Goal: Information Seeking & Learning: Check status

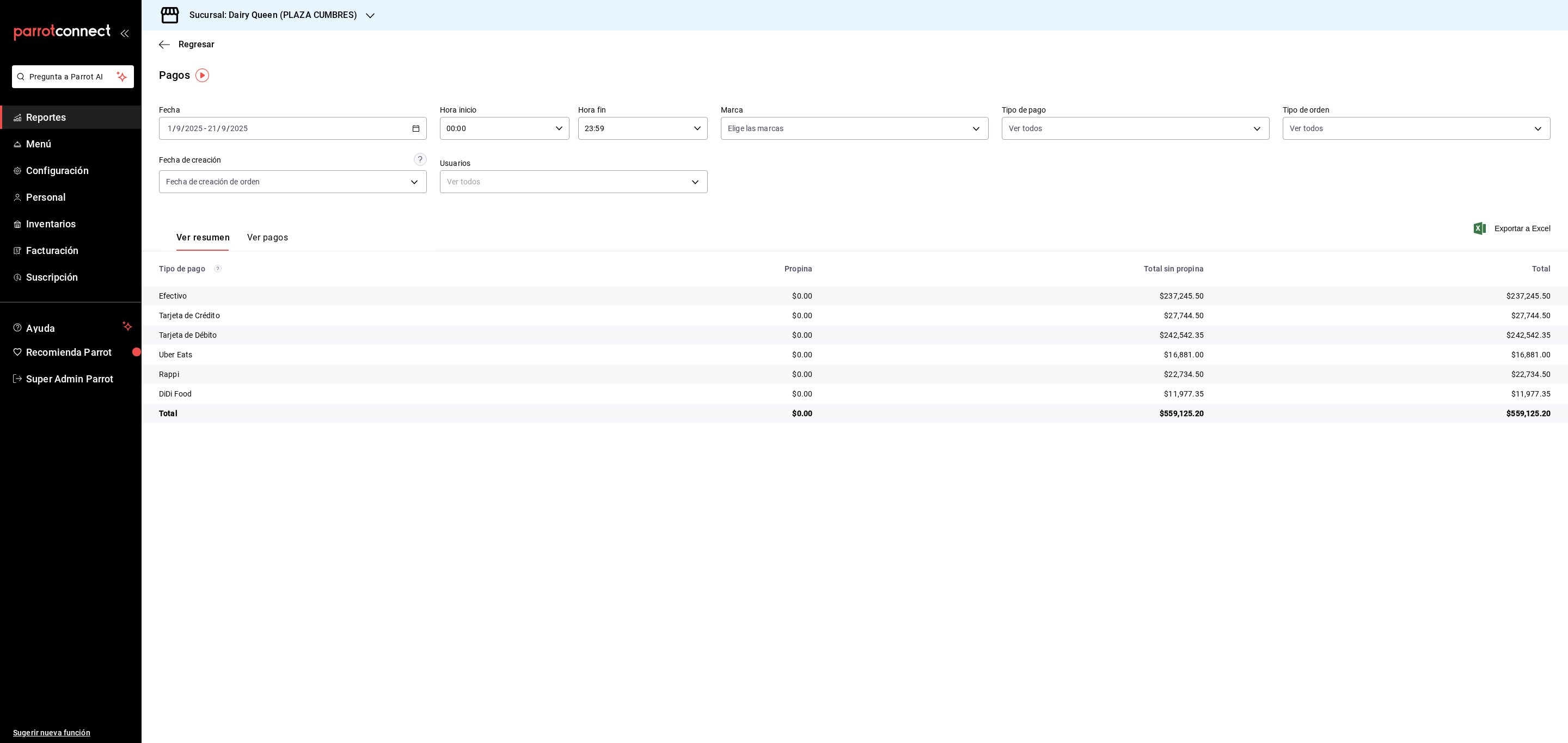
click at [302, 10] on h3 "Sucursal: Dairy Queen (PLAZA CUMBRES)" at bounding box center [269, 15] width 177 height 13
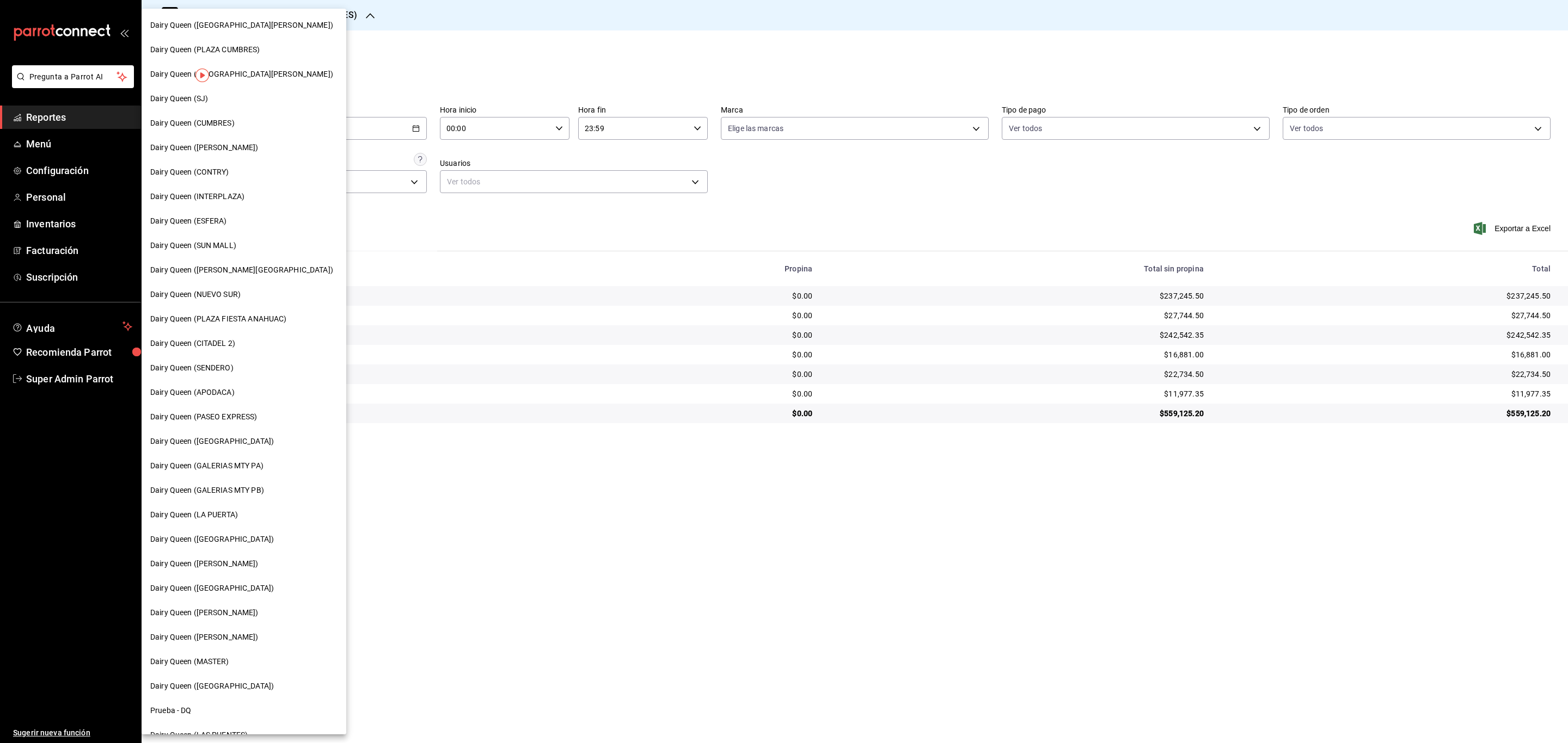
click at [263, 344] on div "Dairy Queen (CITADEL 2)" at bounding box center [244, 344] width 187 height 12
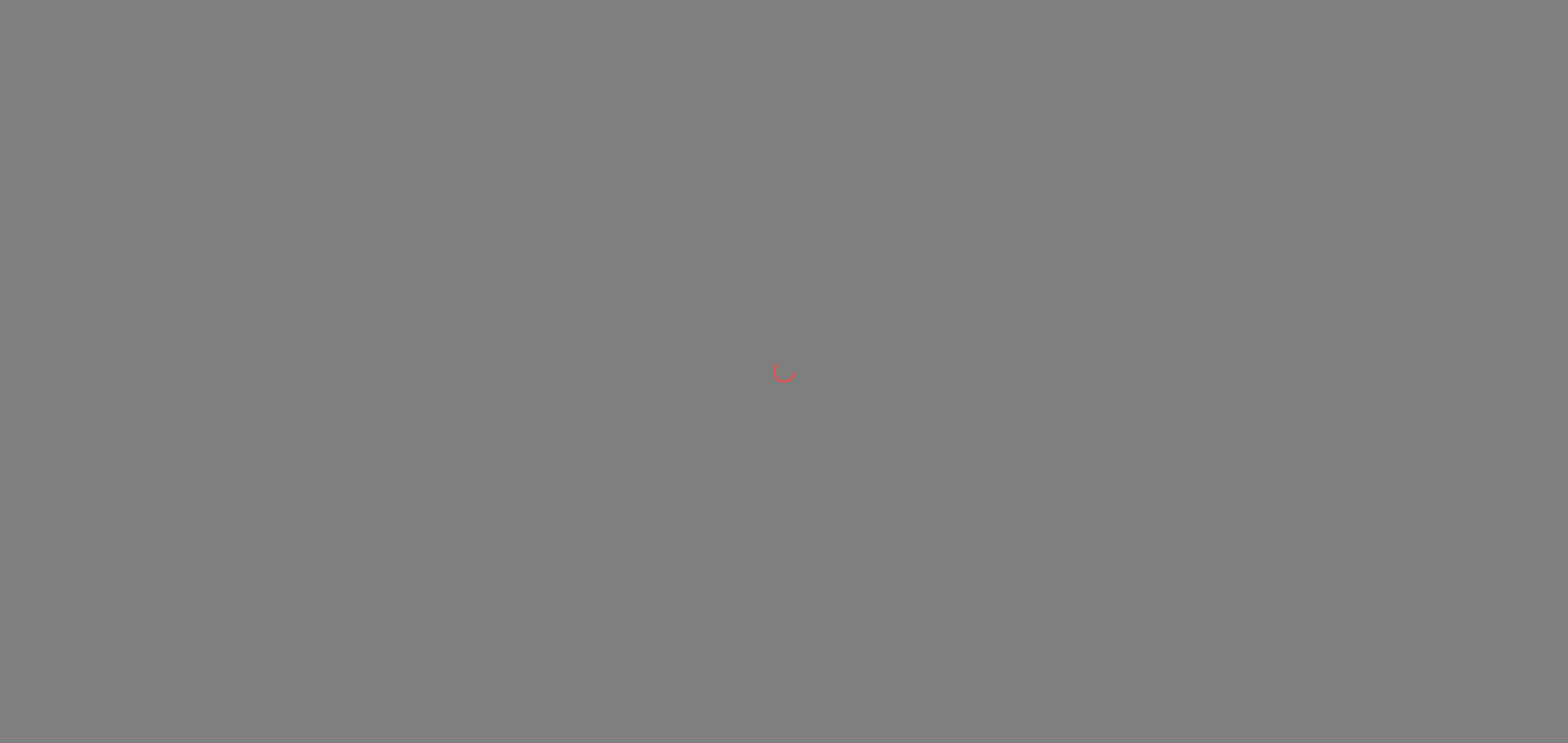
click at [261, 344] on div at bounding box center [784, 371] width 1568 height 743
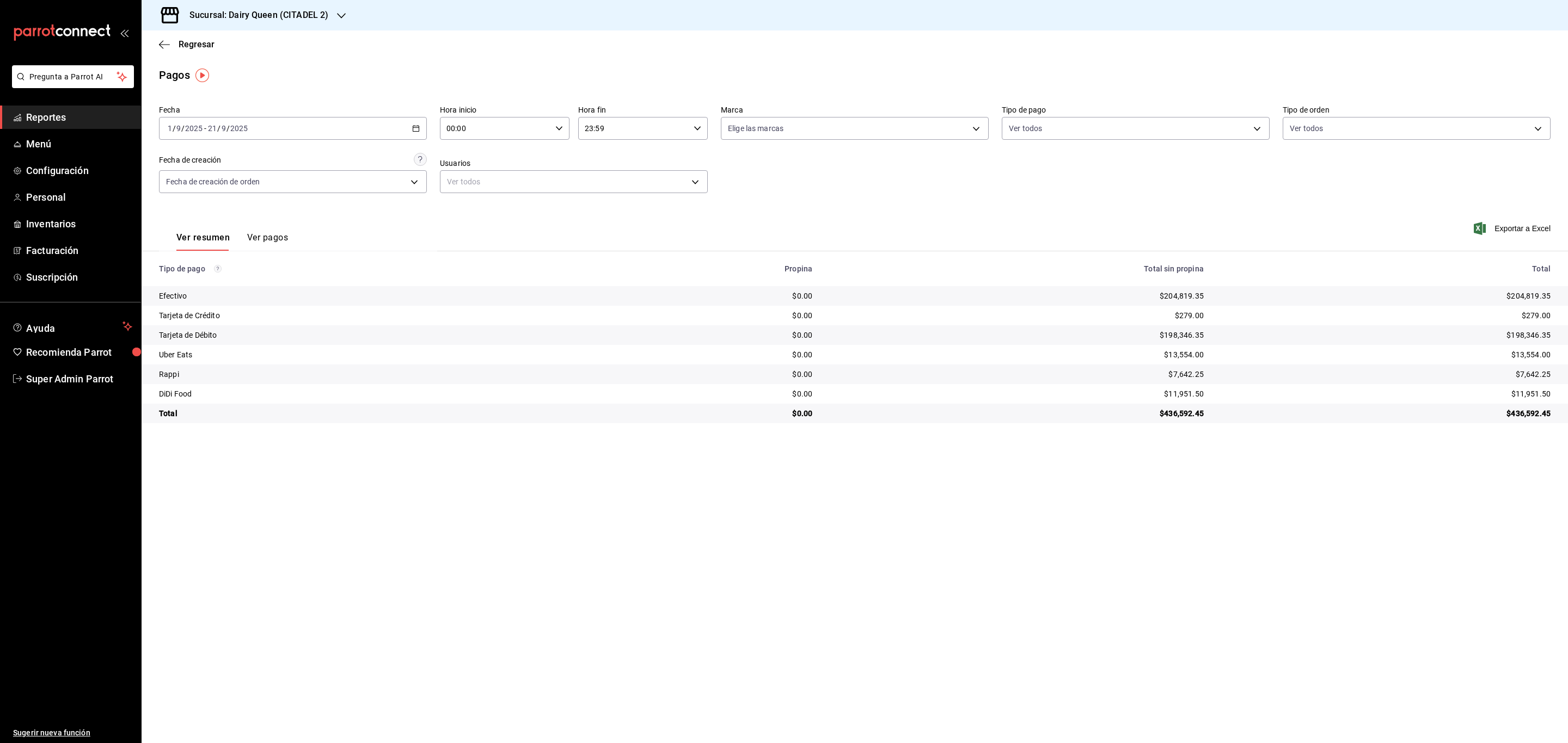
click at [267, 10] on h3 "Sucursal: Dairy Queen (CITADEL 2)" at bounding box center [255, 15] width 148 height 13
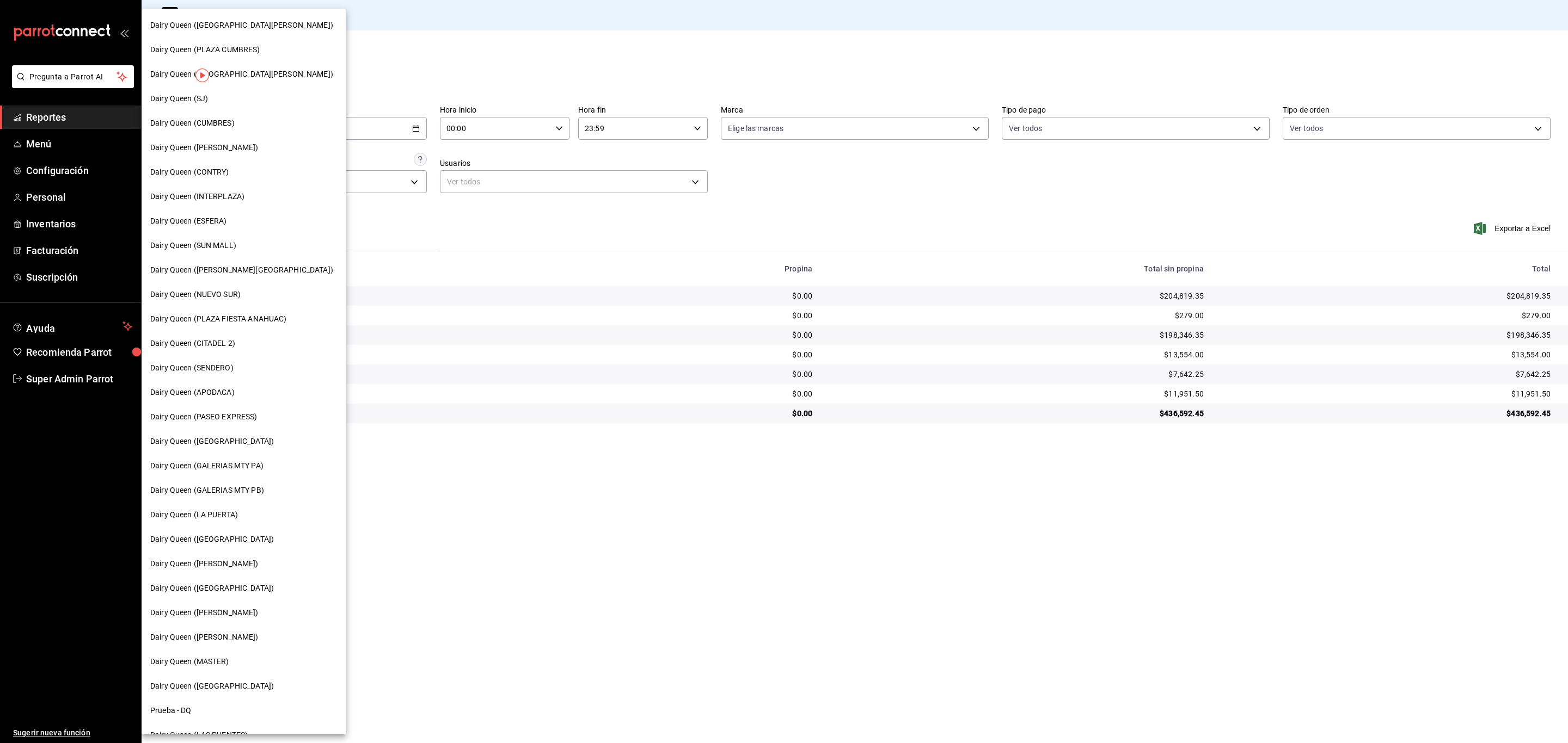
click at [251, 320] on span "Dairy Queen (PLAZA FIESTA ANAHUAC)" at bounding box center [219, 319] width 136 height 12
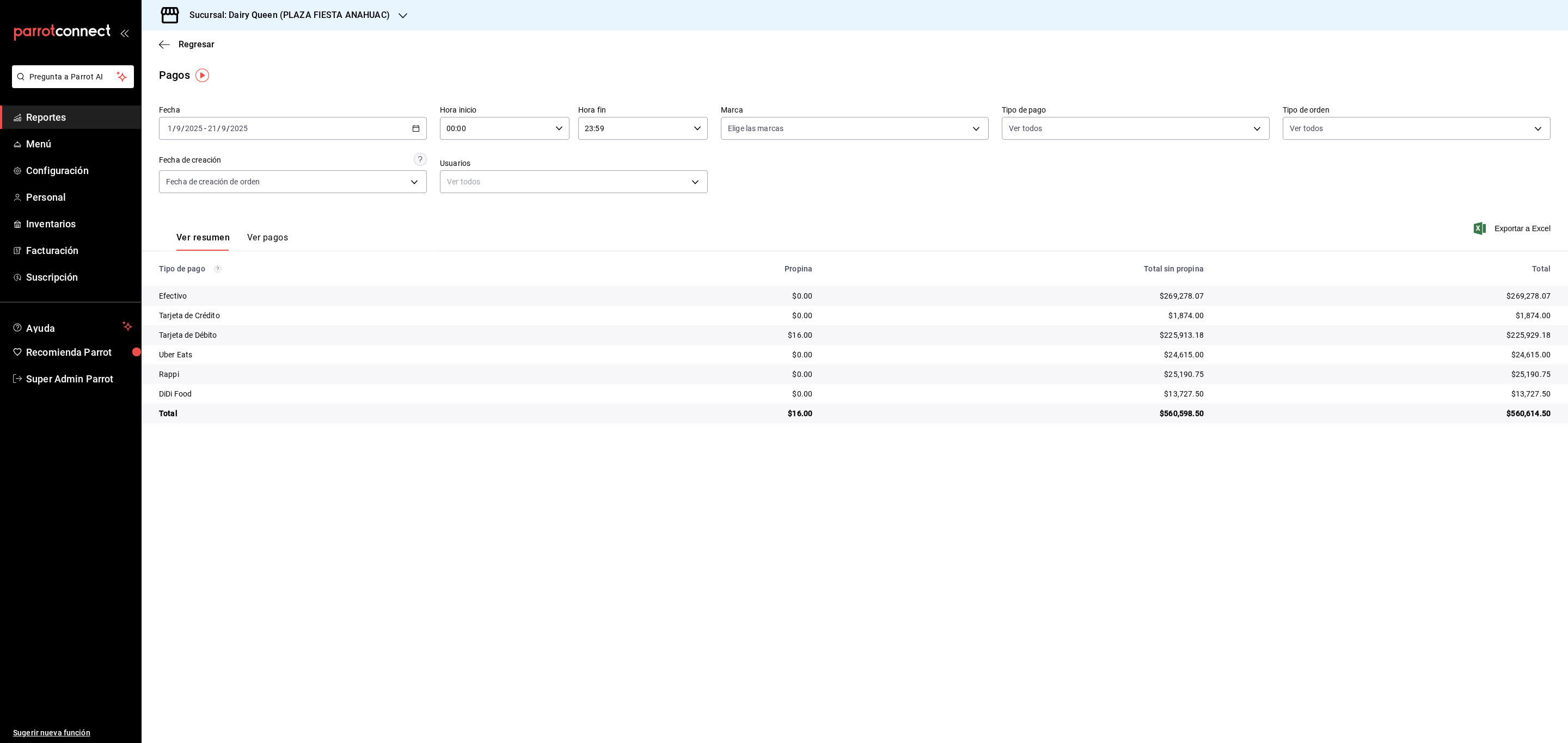
click at [260, 10] on h3 "Sucursal: Dairy Queen (PLAZA FIESTA ANAHUAC)" at bounding box center [285, 15] width 209 height 13
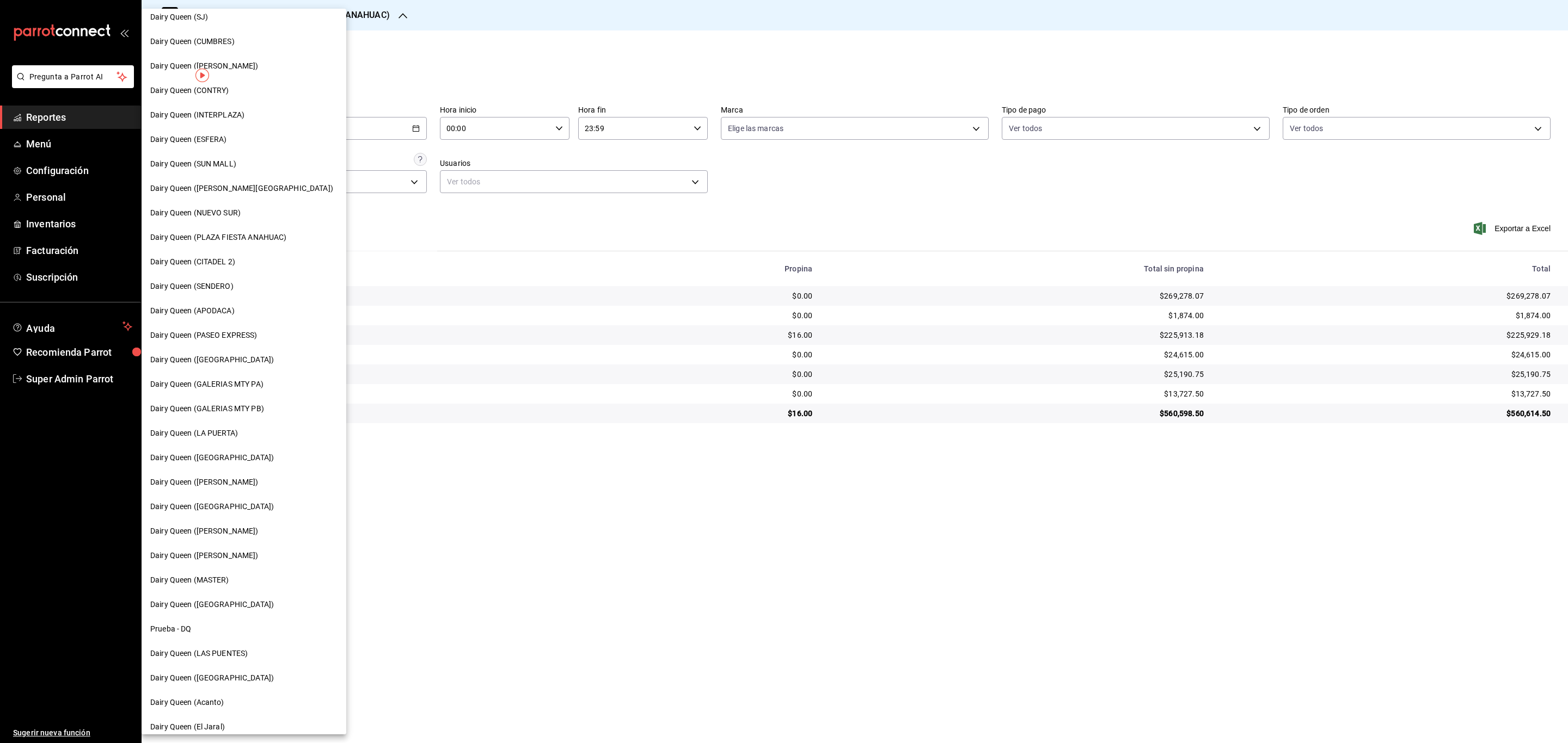
scroll to position [89, 0]
click at [243, 675] on span "Dairy Queen ([GEOGRAPHIC_DATA])" at bounding box center [212, 671] width 124 height 12
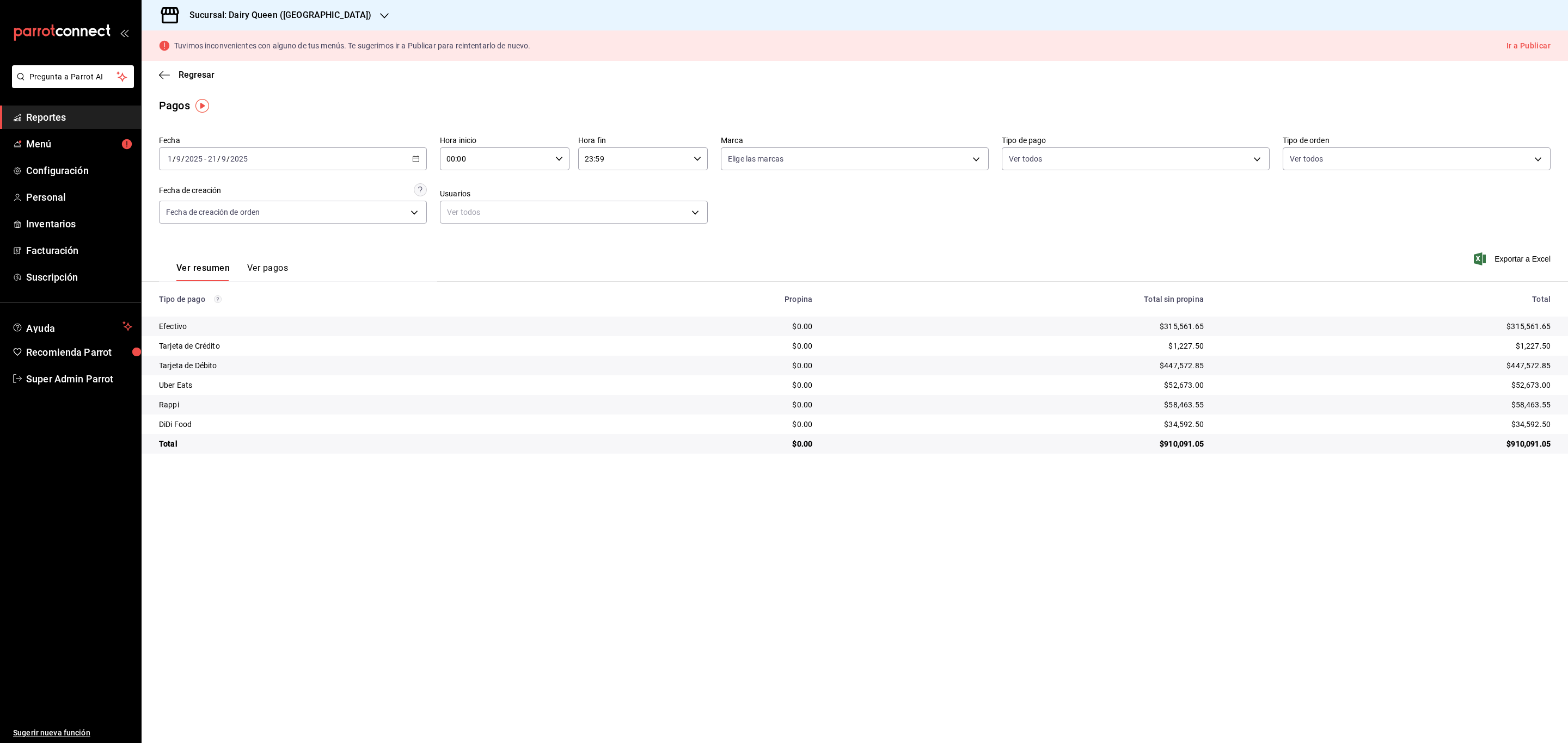
click at [274, 14] on h3 "Sucursal: Dairy Queen ([GEOGRAPHIC_DATA])" at bounding box center [276, 15] width 190 height 13
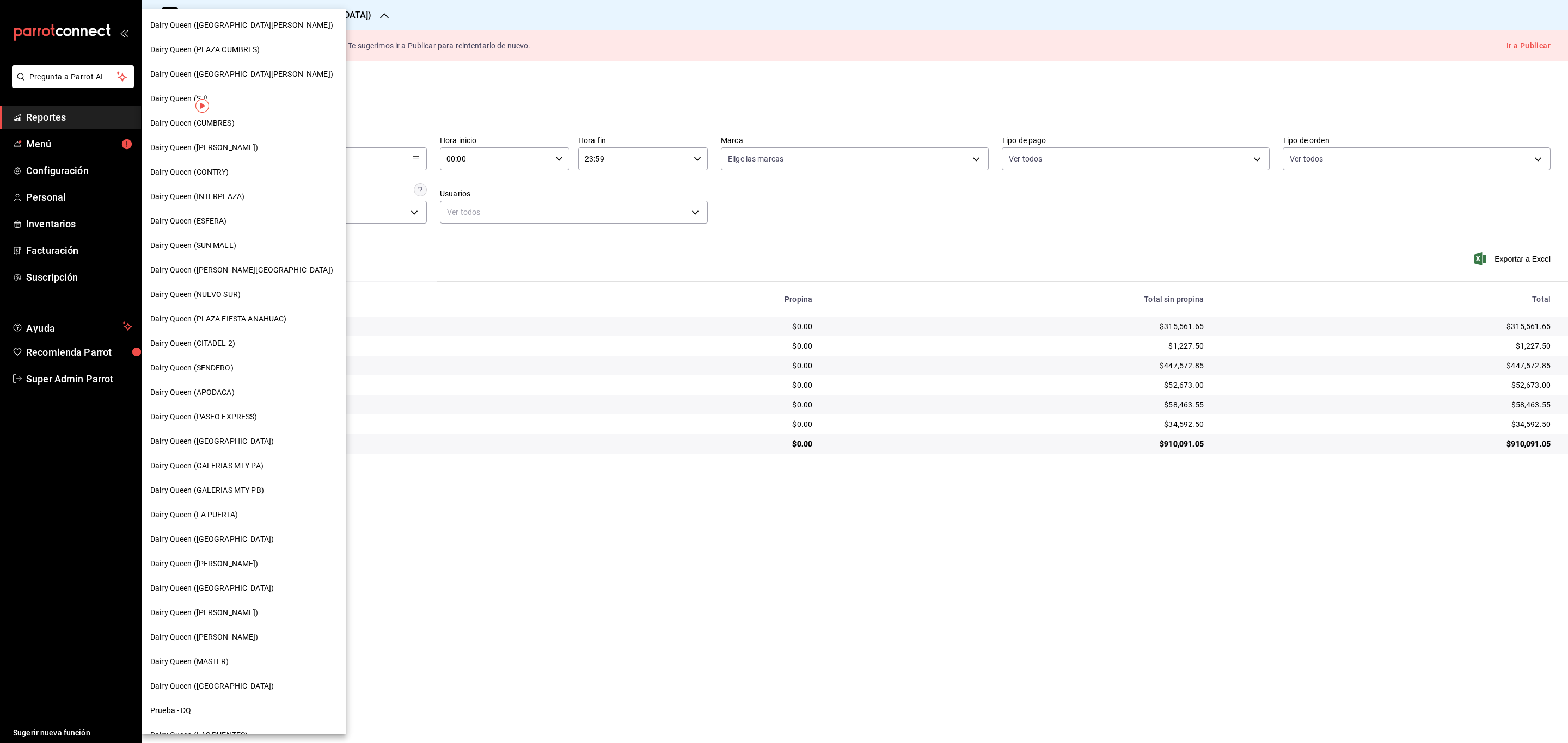
click at [226, 508] on div "Dairy Queen (LA PUERTA)" at bounding box center [244, 515] width 205 height 25
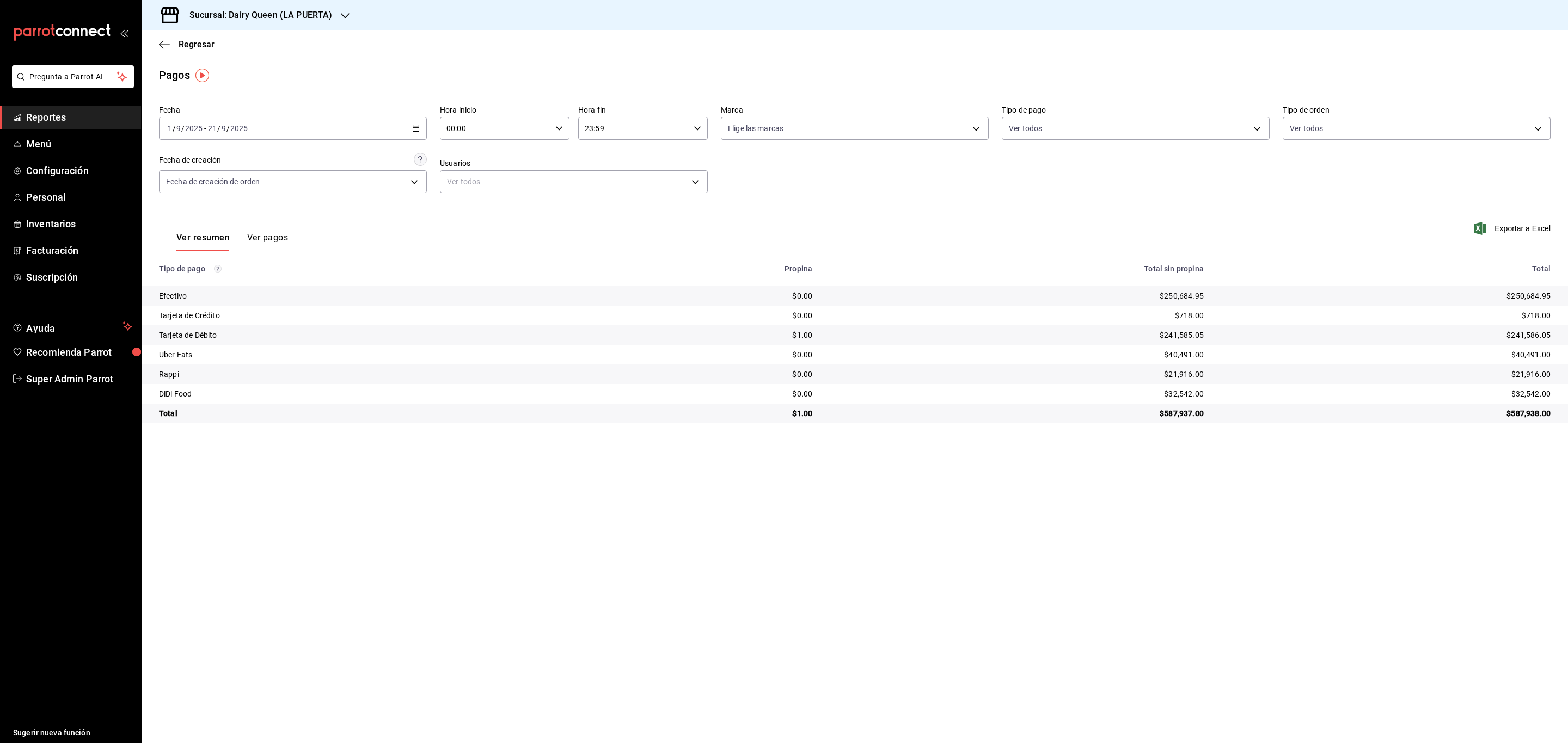
click at [276, 12] on h3 "Sucursal: Dairy Queen (LA PUERTA)" at bounding box center [256, 15] width 151 height 13
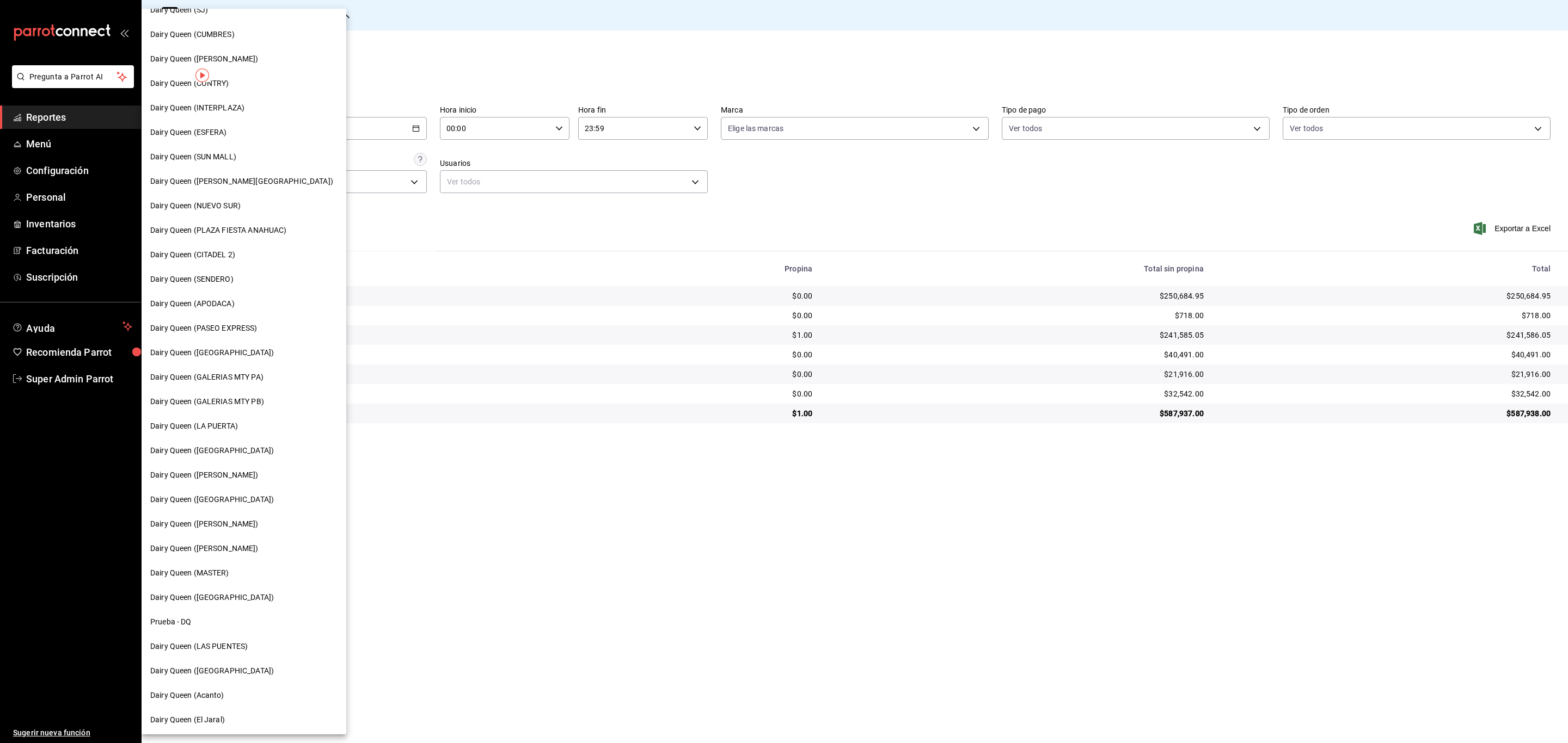
click at [250, 185] on div "Dairy Queen ([PERSON_NAME][GEOGRAPHIC_DATA])" at bounding box center [244, 182] width 187 height 12
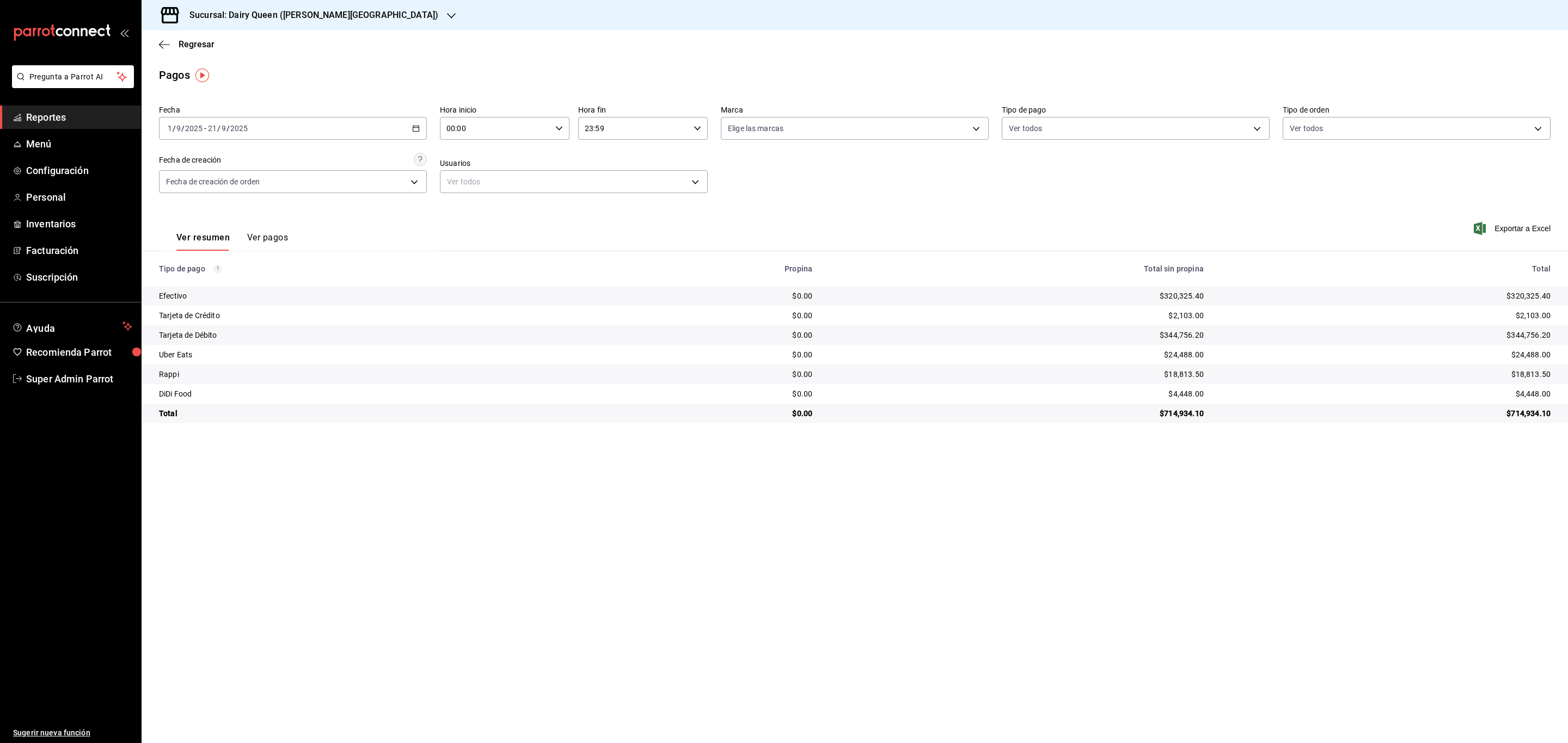
click at [327, 10] on h3 "Sucursal: Dairy Queen ([PERSON_NAME][GEOGRAPHIC_DATA])" at bounding box center [310, 15] width 258 height 13
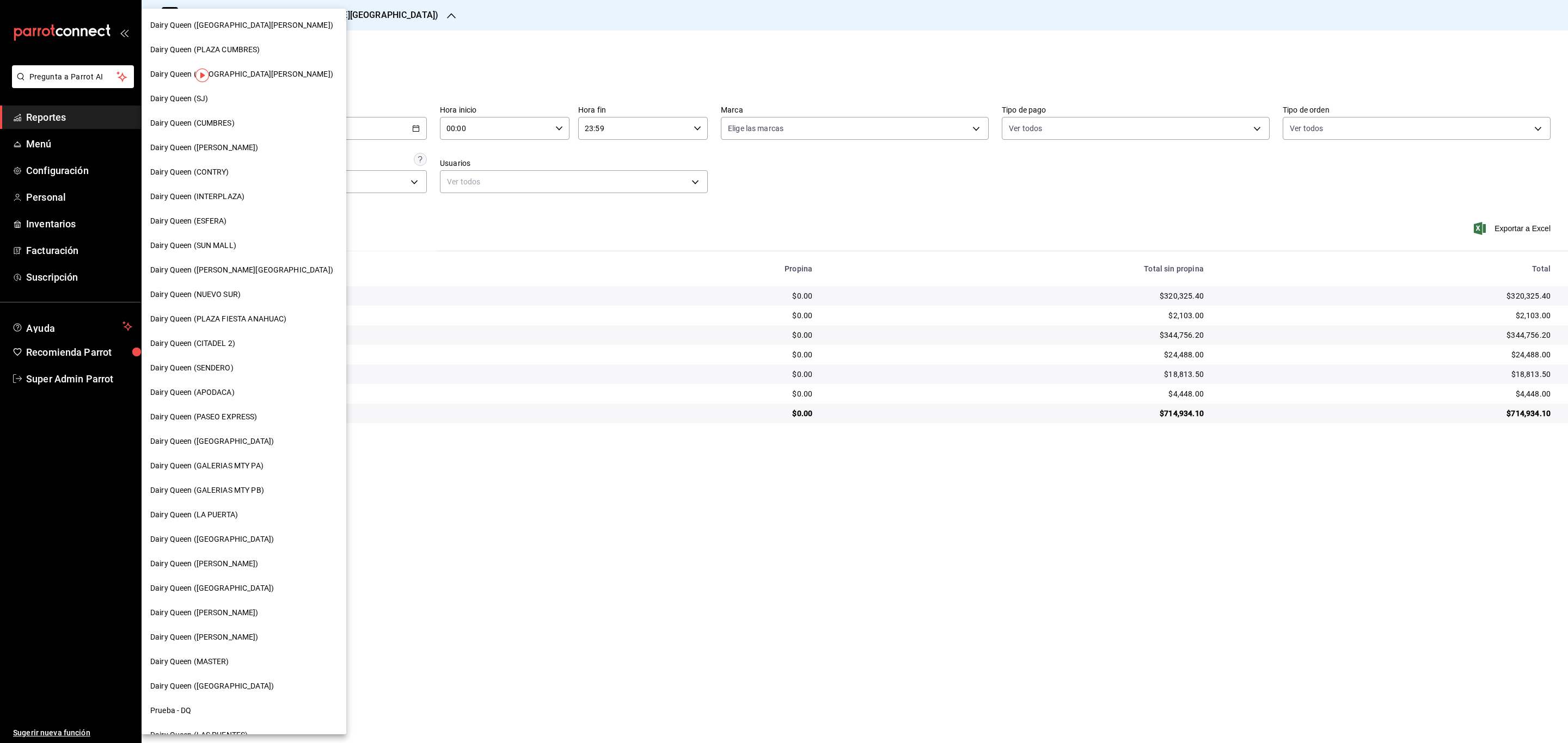
click at [242, 491] on span "Dairy Queen (GALERIAS MTY PB)" at bounding box center [207, 491] width 114 height 12
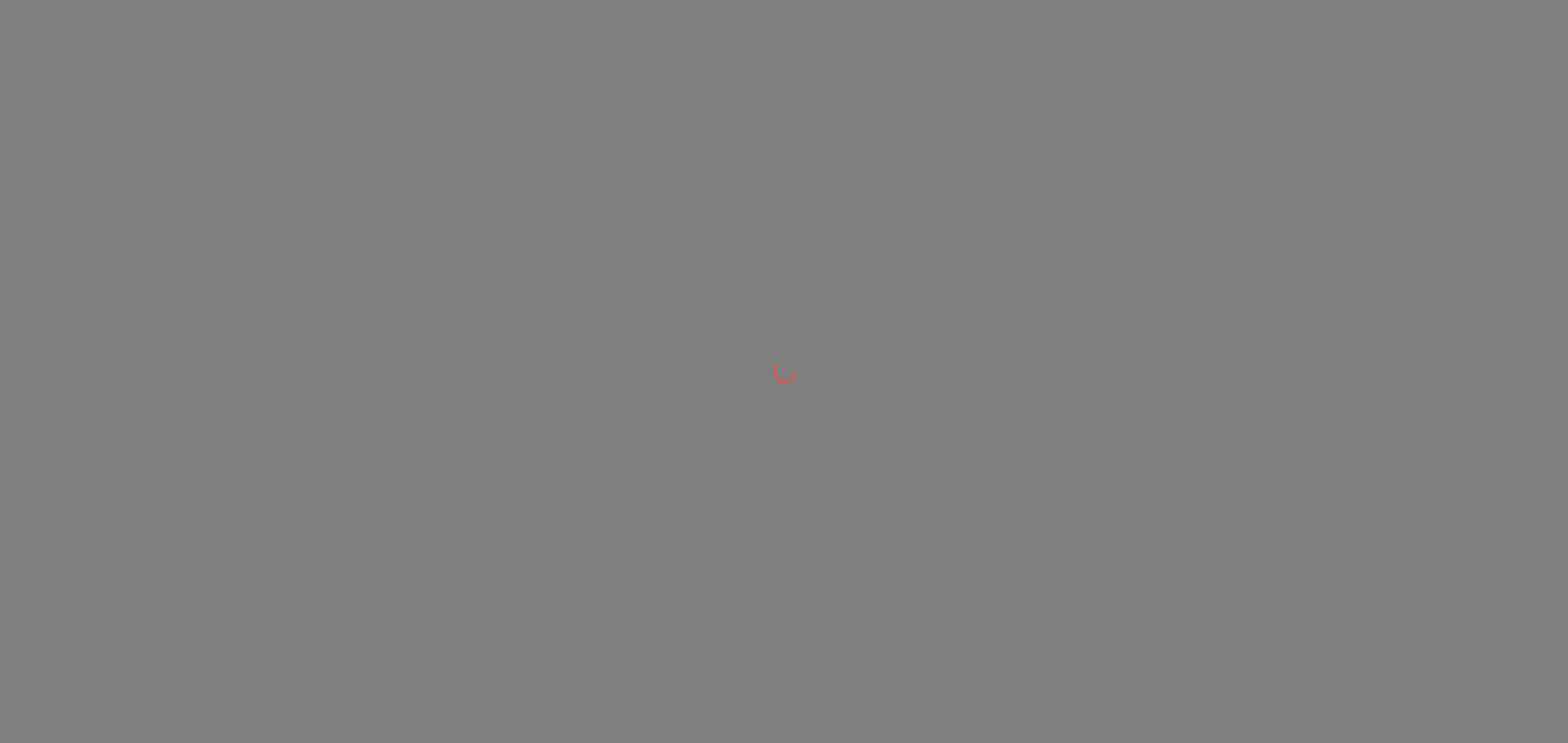
click at [242, 491] on div at bounding box center [784, 371] width 1568 height 743
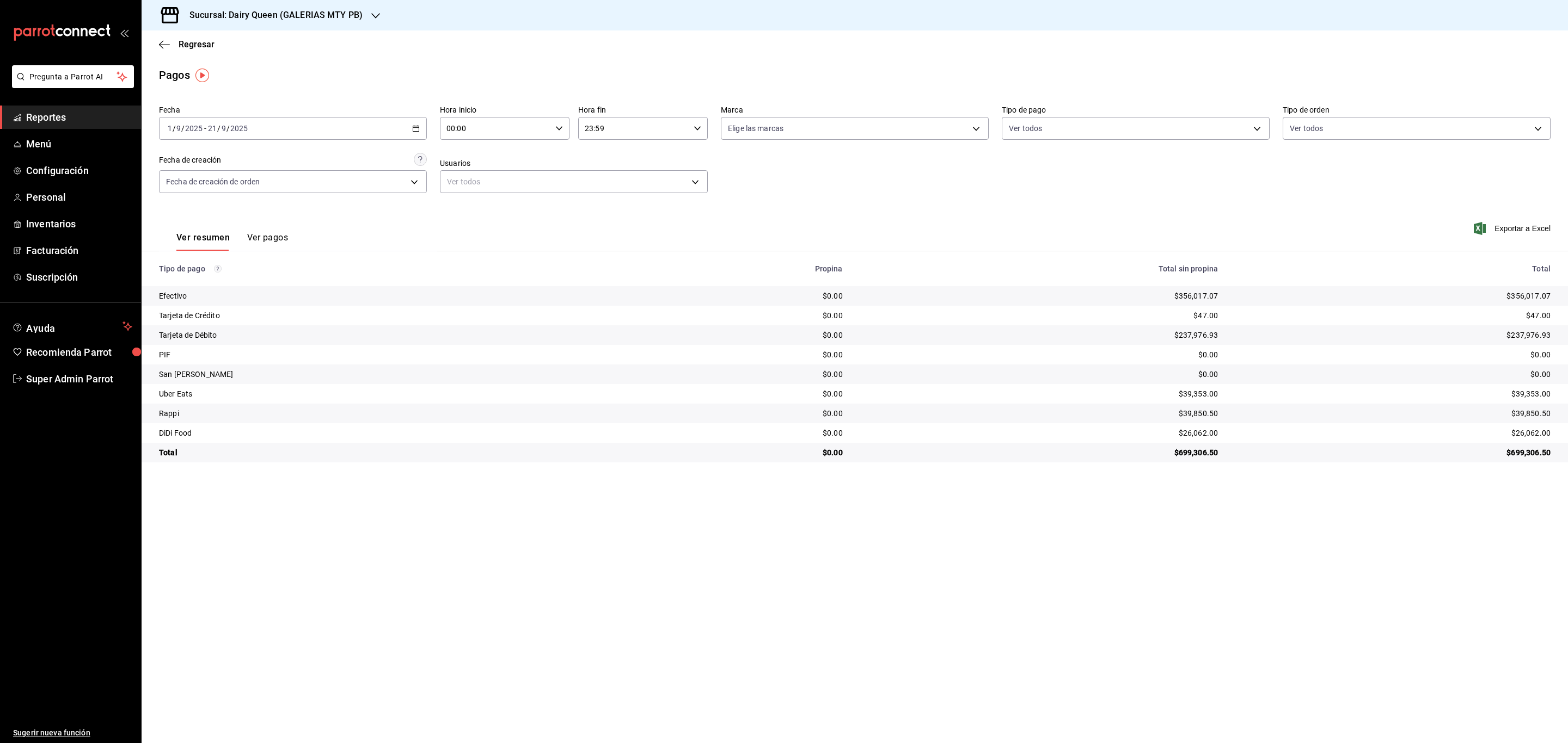
click at [417, 124] on icon "button" at bounding box center [416, 128] width 8 height 8
click at [226, 278] on li "Rango de fechas" at bounding box center [210, 284] width 102 height 25
click at [289, 199] on button "1" at bounding box center [284, 200] width 19 height 20
click at [397, 194] on button "7" at bounding box center [400, 200] width 19 height 20
click at [418, 126] on icon "button" at bounding box center [416, 128] width 8 height 8
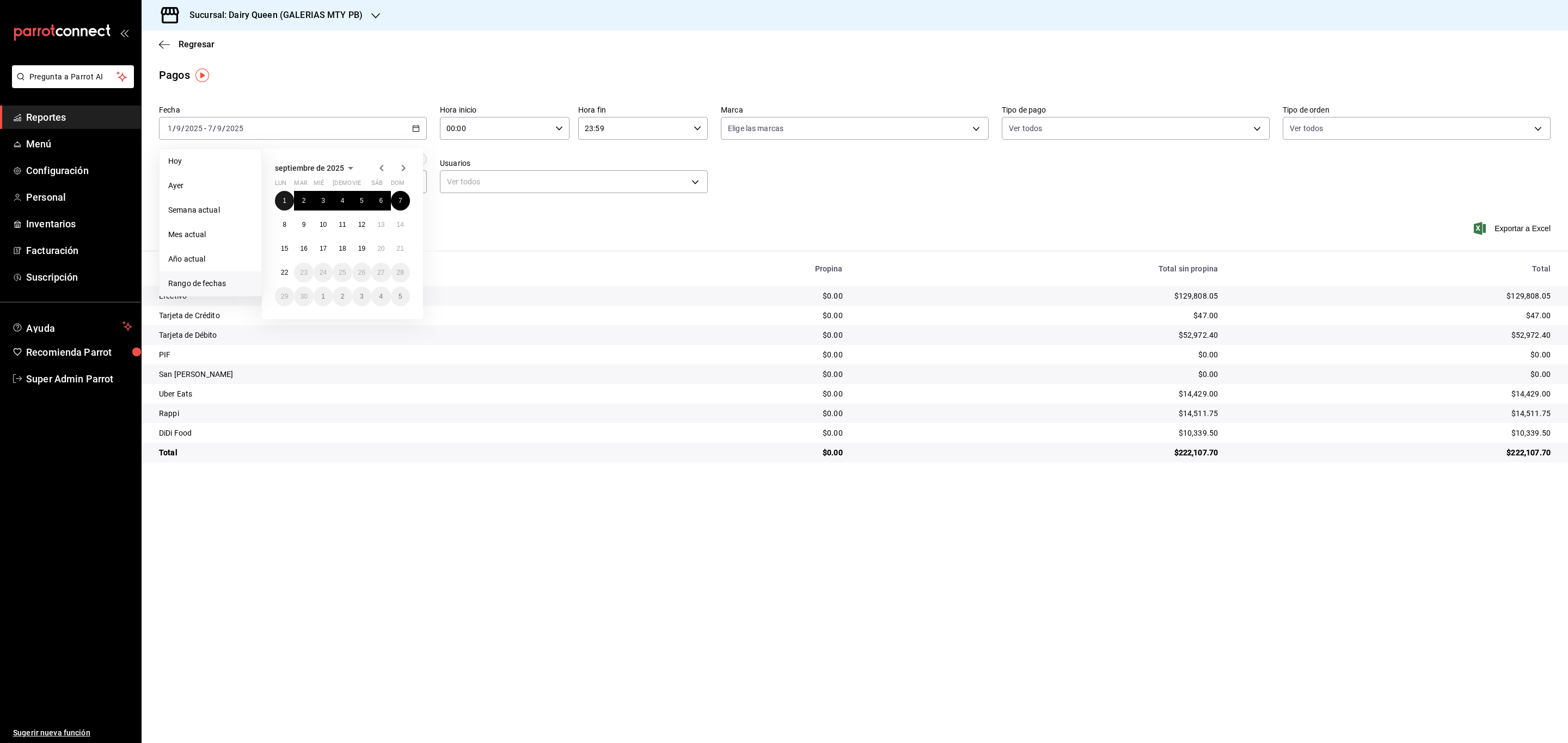
click at [281, 196] on button "1" at bounding box center [284, 200] width 19 height 20
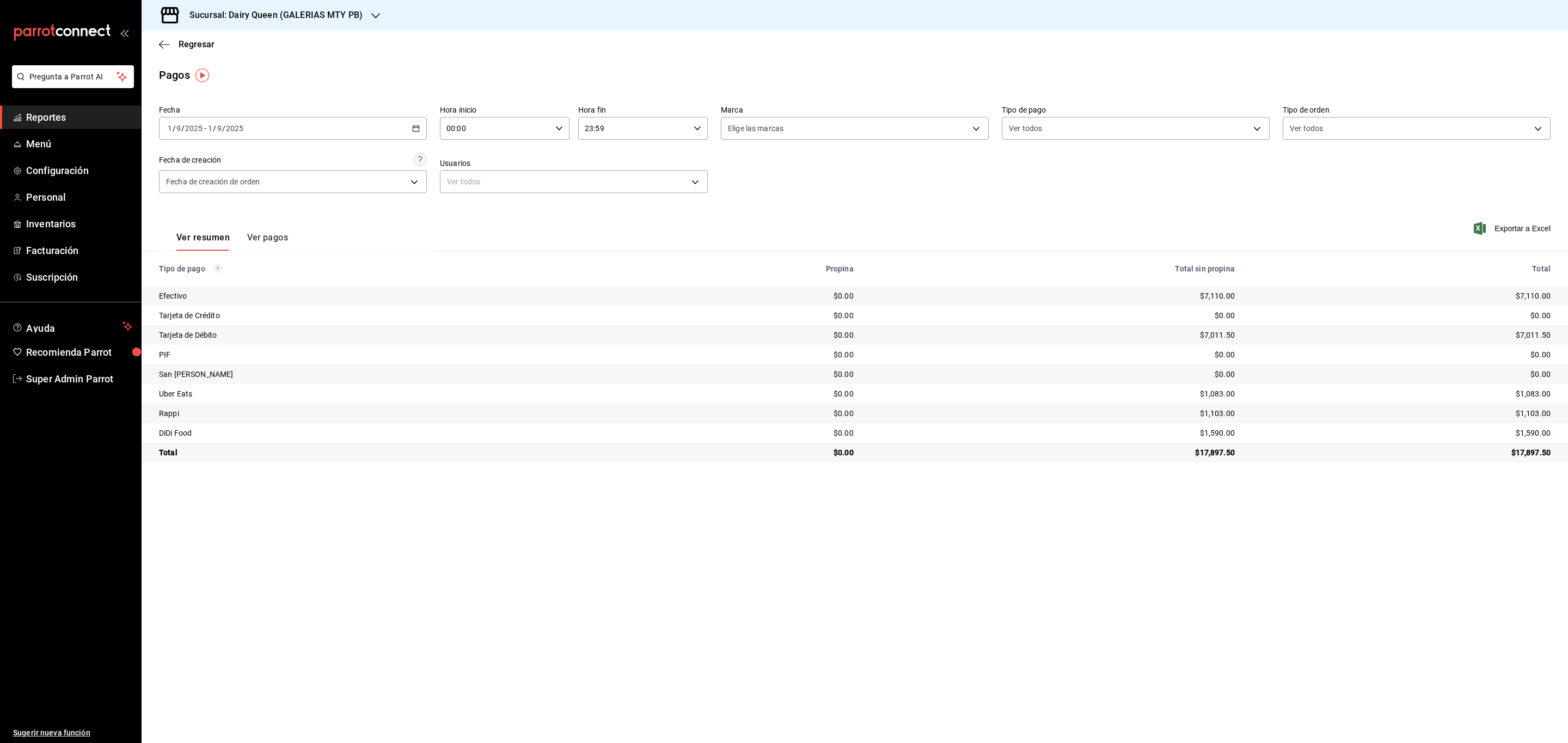
click at [405, 126] on div "[DATE] [DATE] - [DATE] [DATE]" at bounding box center [293, 129] width 268 height 23
click at [287, 199] on button "1" at bounding box center [284, 200] width 19 height 20
click at [397, 252] on abbr "21" at bounding box center [400, 248] width 7 height 8
click at [331, 14] on h3 "Sucursal: Dairy Queen (GALERIAS MTY PB)" at bounding box center [271, 15] width 182 height 13
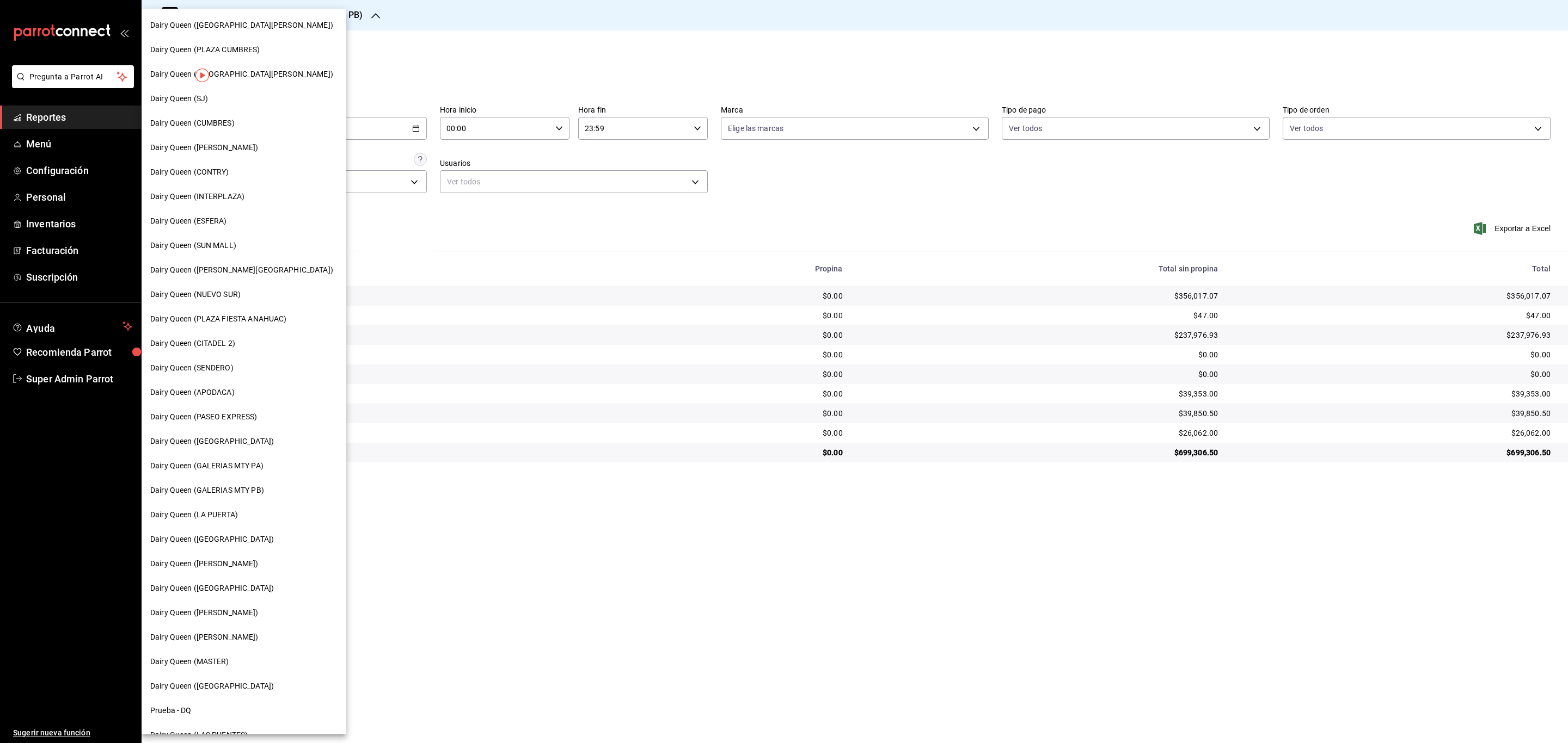
click at [234, 438] on span "Dairy Queen ([GEOGRAPHIC_DATA])" at bounding box center [212, 441] width 124 height 12
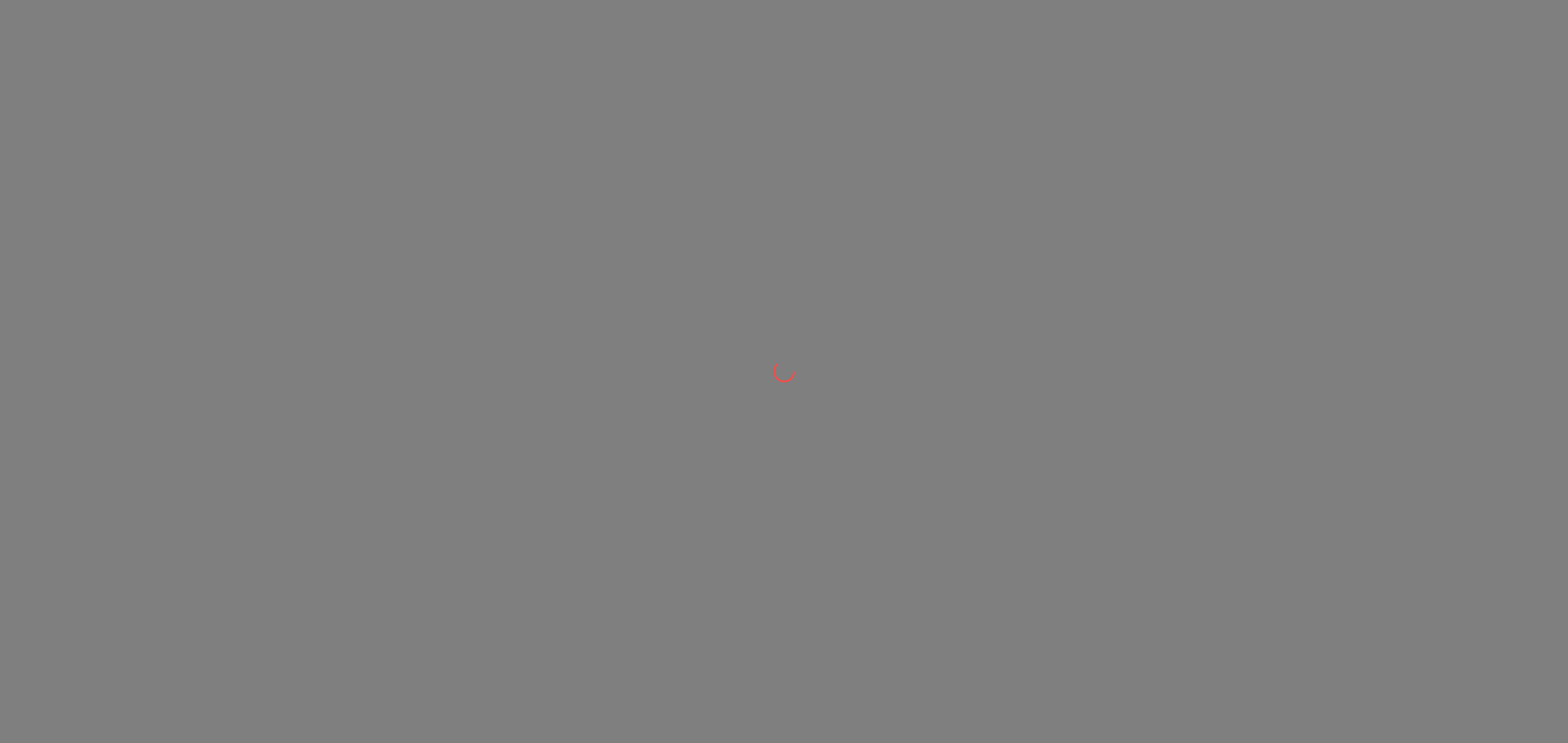
click at [234, 439] on div at bounding box center [784, 371] width 1568 height 743
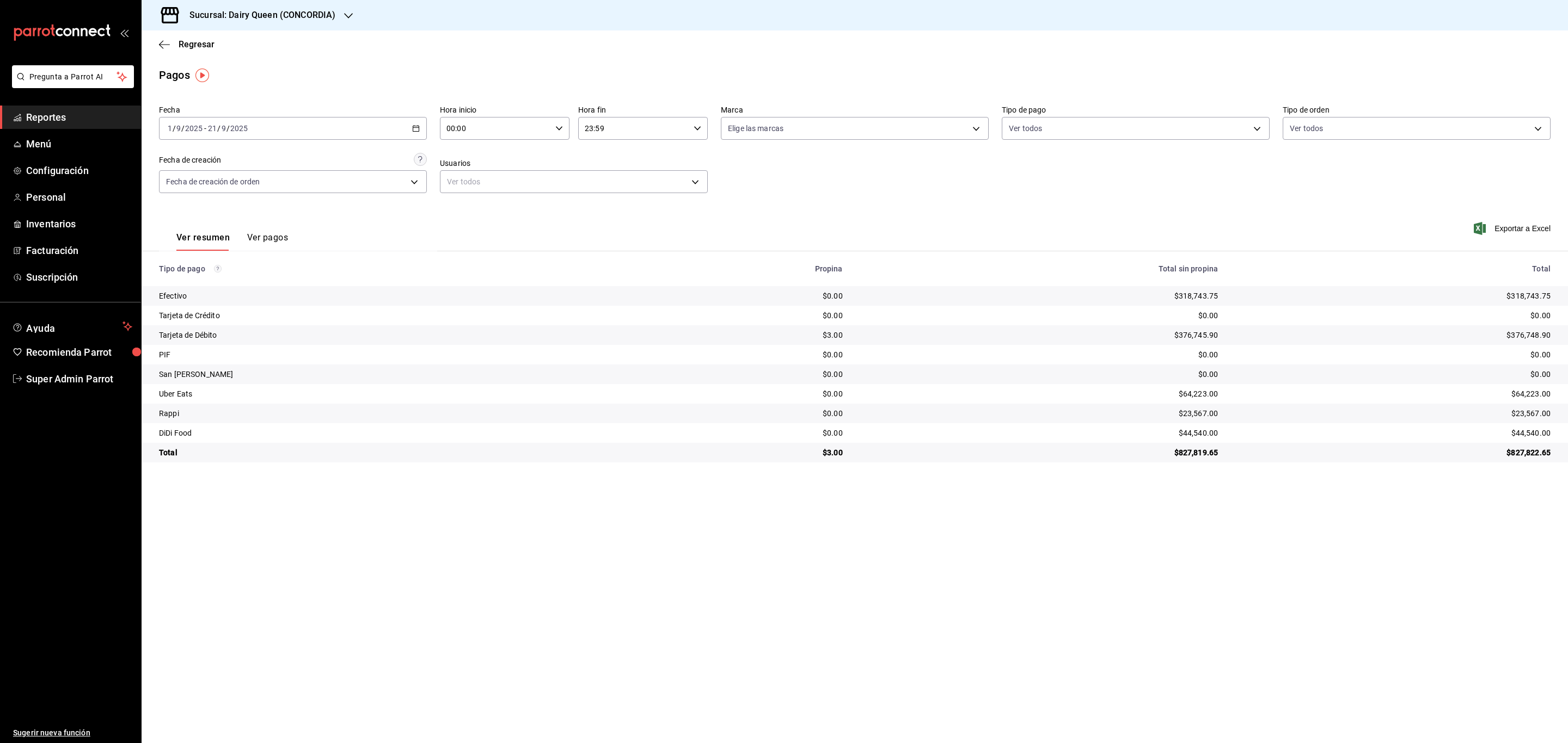
click at [317, 21] on h3 "Sucursal: Dairy Queen (CONCORDIA)" at bounding box center [258, 15] width 155 height 13
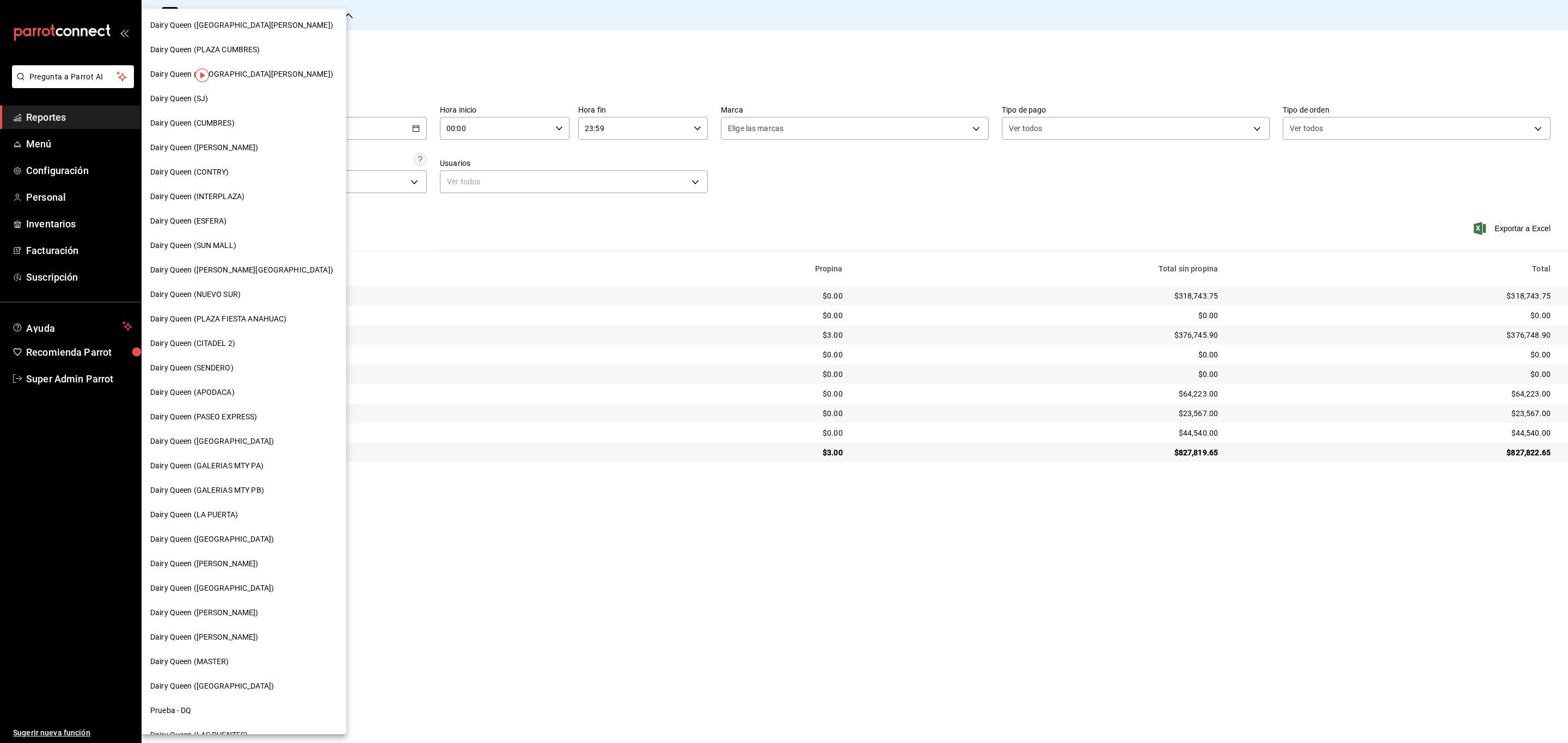
click at [229, 467] on span "Dairy Queen (GALERIAS MTY PA)" at bounding box center [207, 466] width 113 height 12
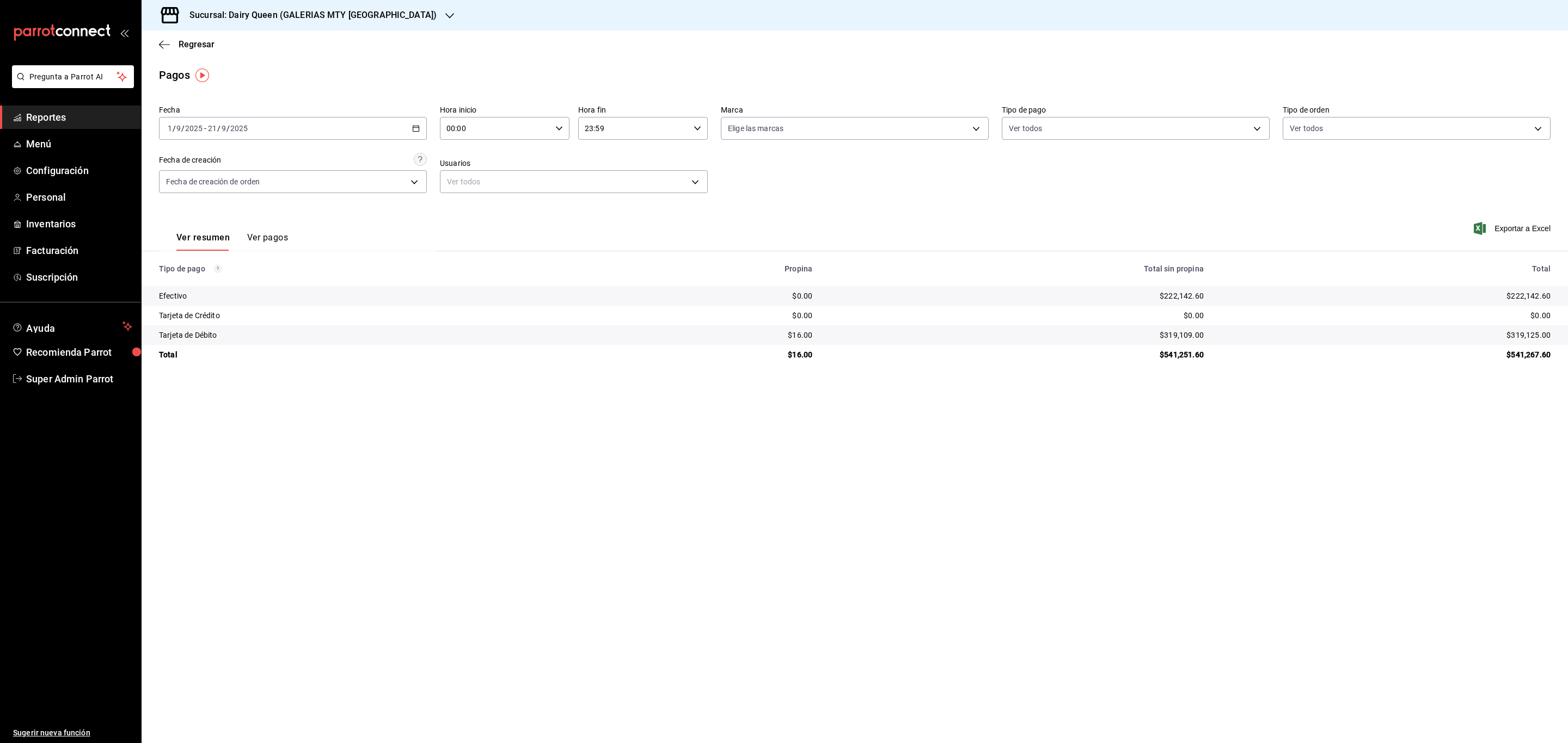
click at [347, 19] on h3 "Sucursal: Dairy Queen (GALERIAS MTY [GEOGRAPHIC_DATA])" at bounding box center [308, 15] width 256 height 13
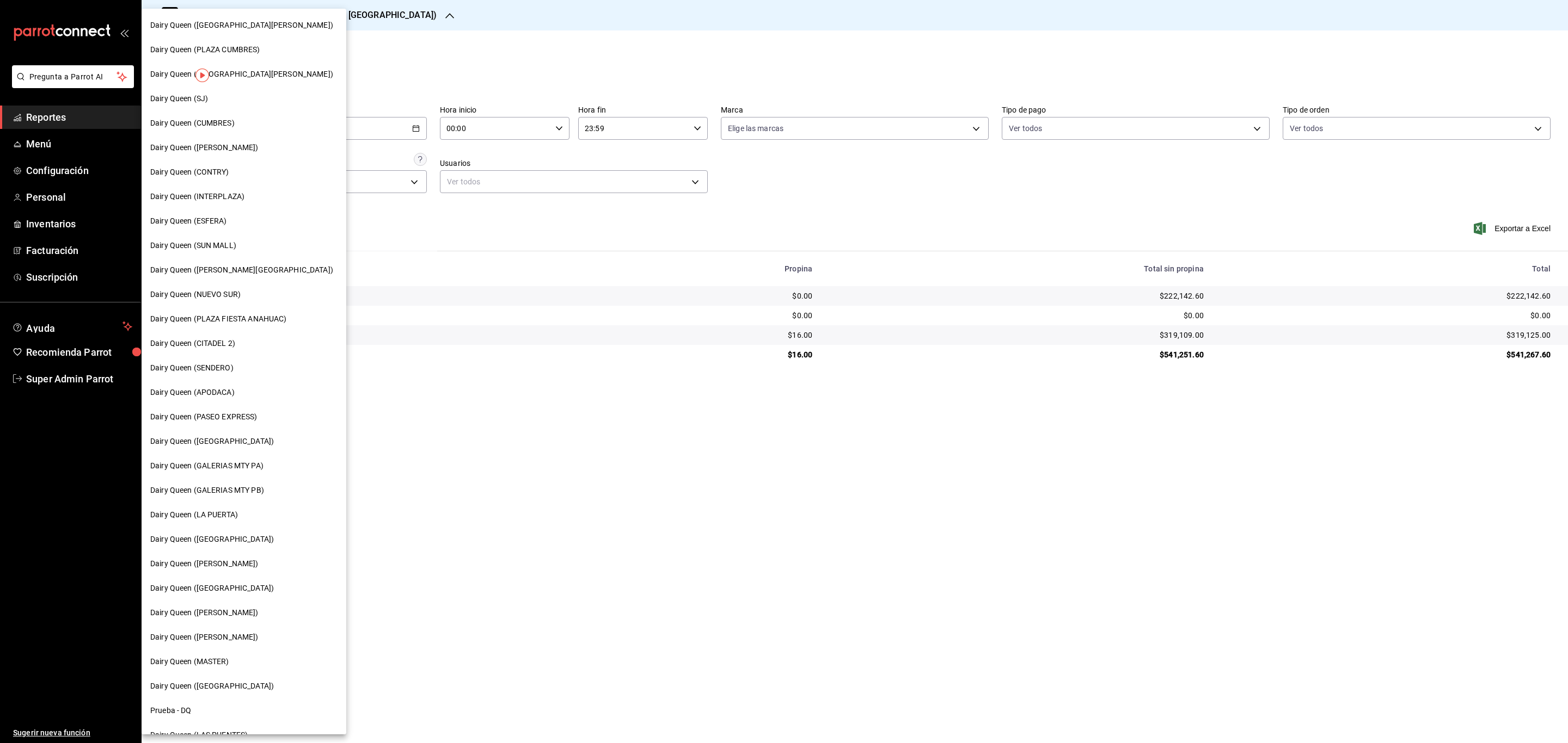
scroll to position [89, 0]
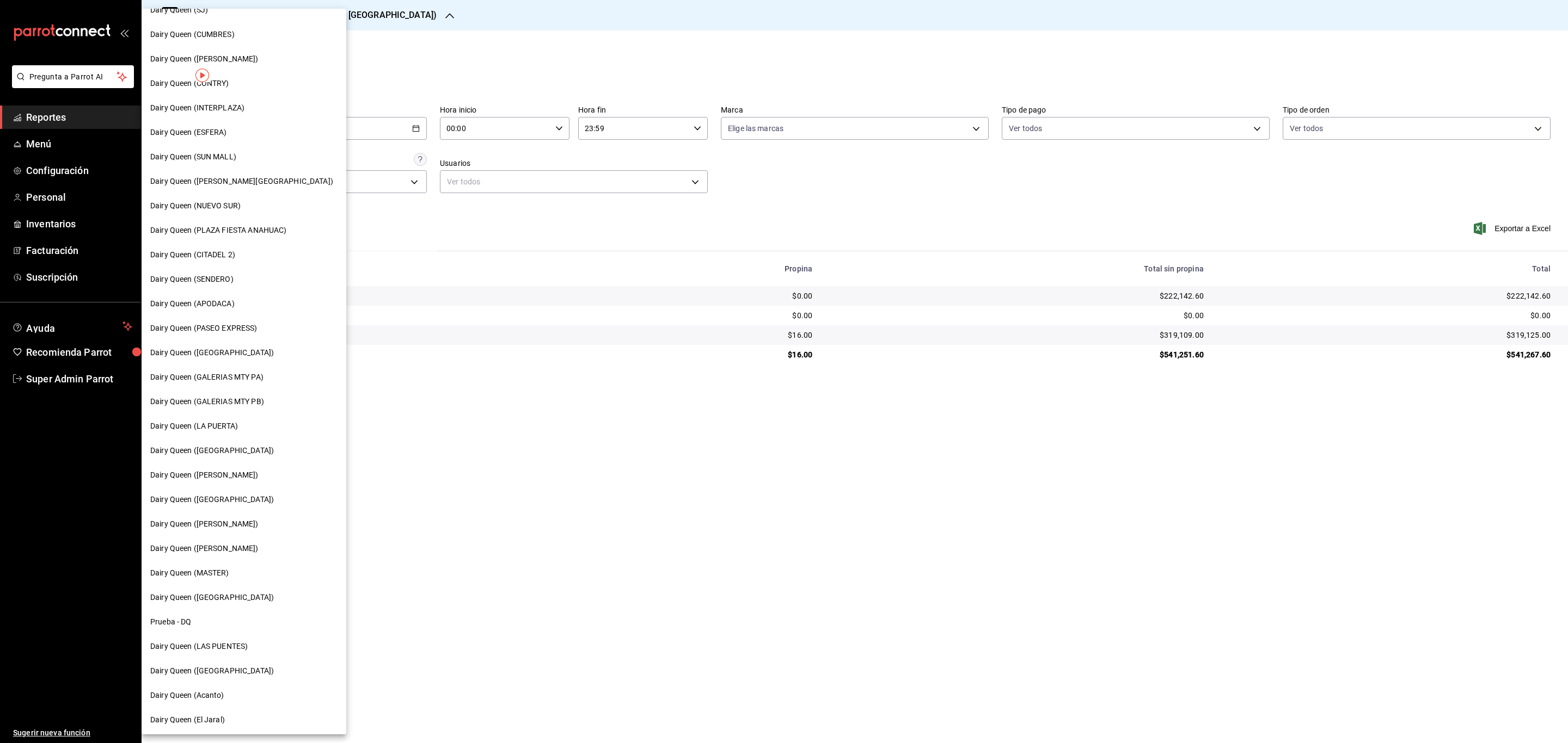
click at [230, 495] on span "Dairy Queen ([GEOGRAPHIC_DATA])" at bounding box center [212, 500] width 124 height 12
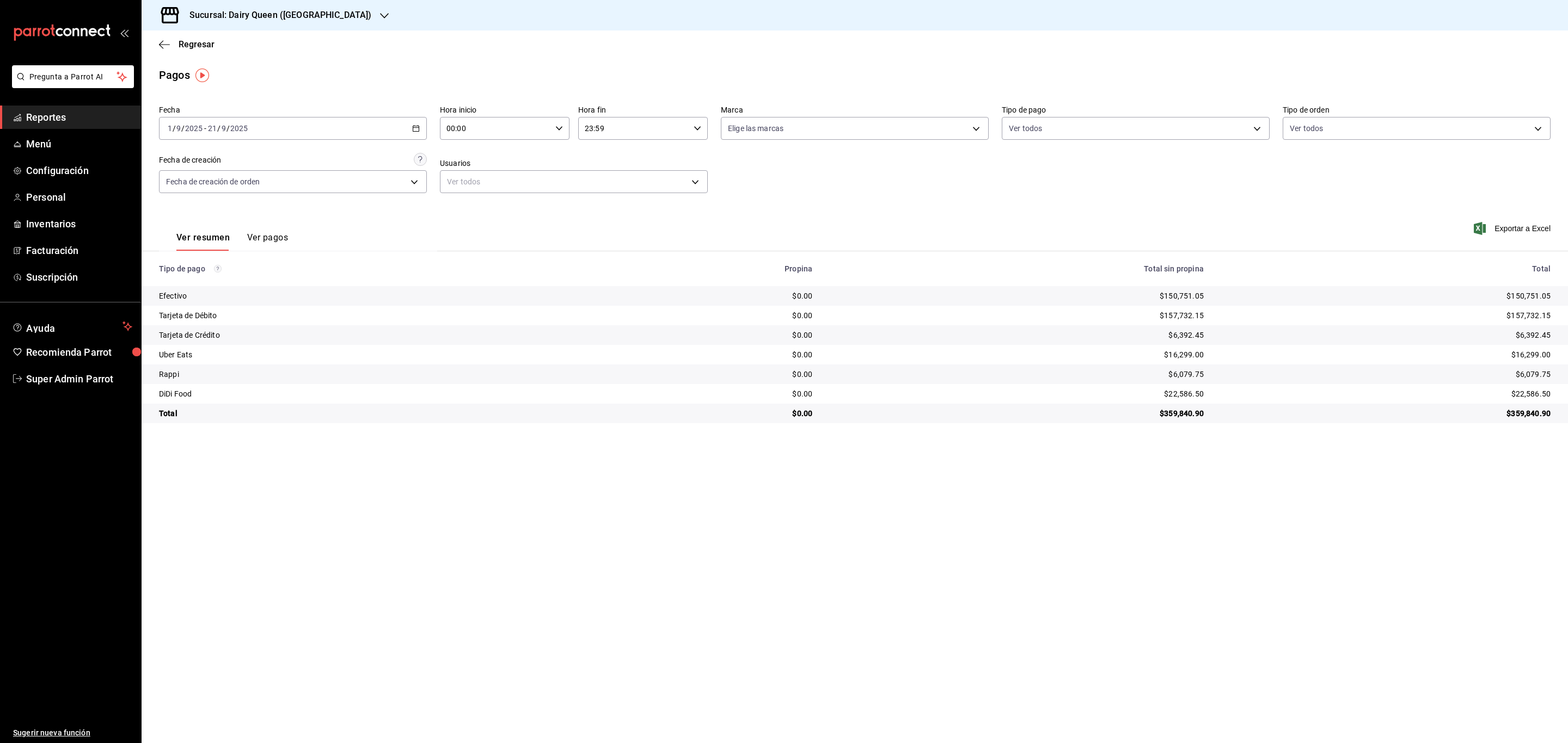
click at [302, 18] on h3 "Sucursal: Dairy Queen ([GEOGRAPHIC_DATA])" at bounding box center [276, 15] width 190 height 13
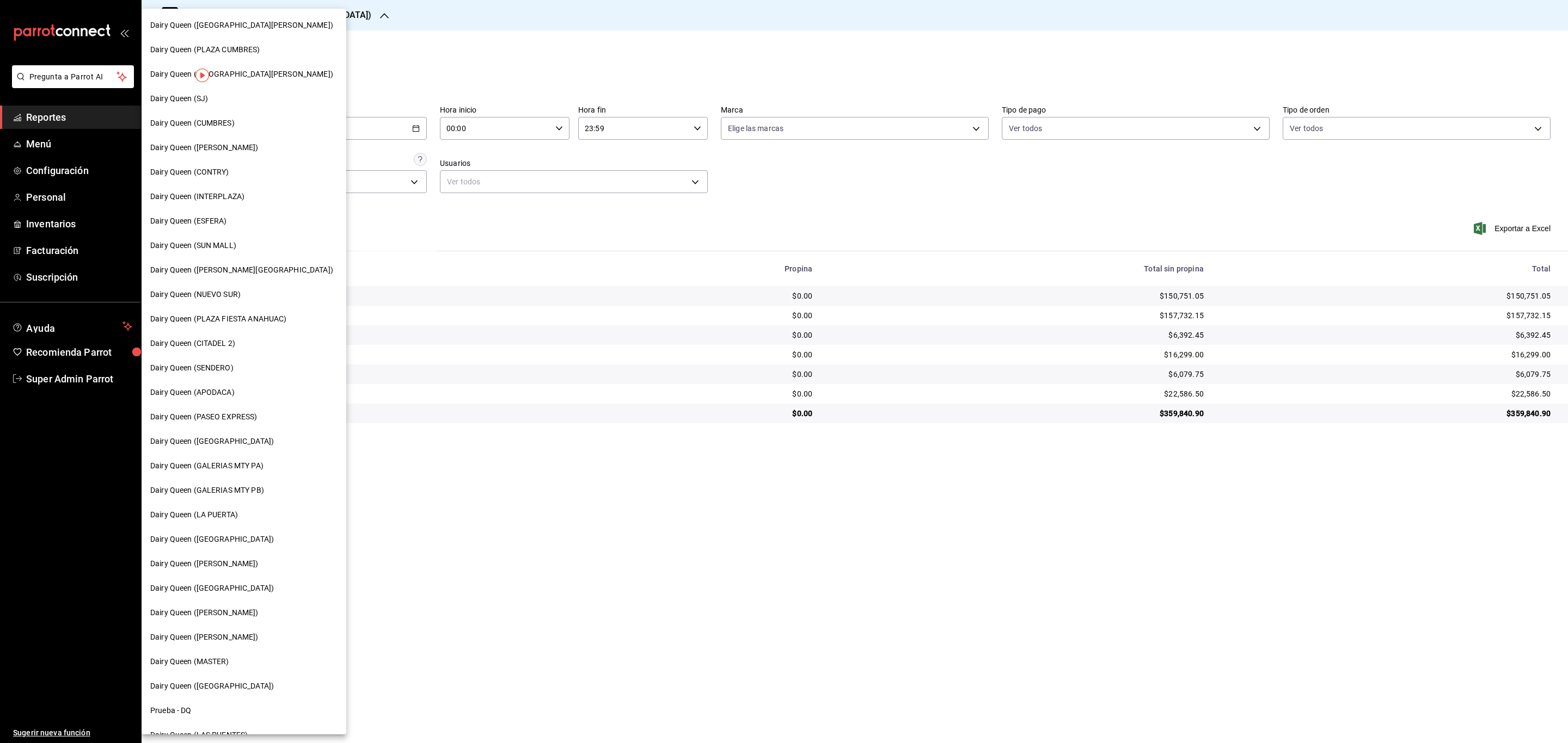
click at [208, 611] on span "Dairy Queen ([PERSON_NAME])" at bounding box center [205, 613] width 109 height 12
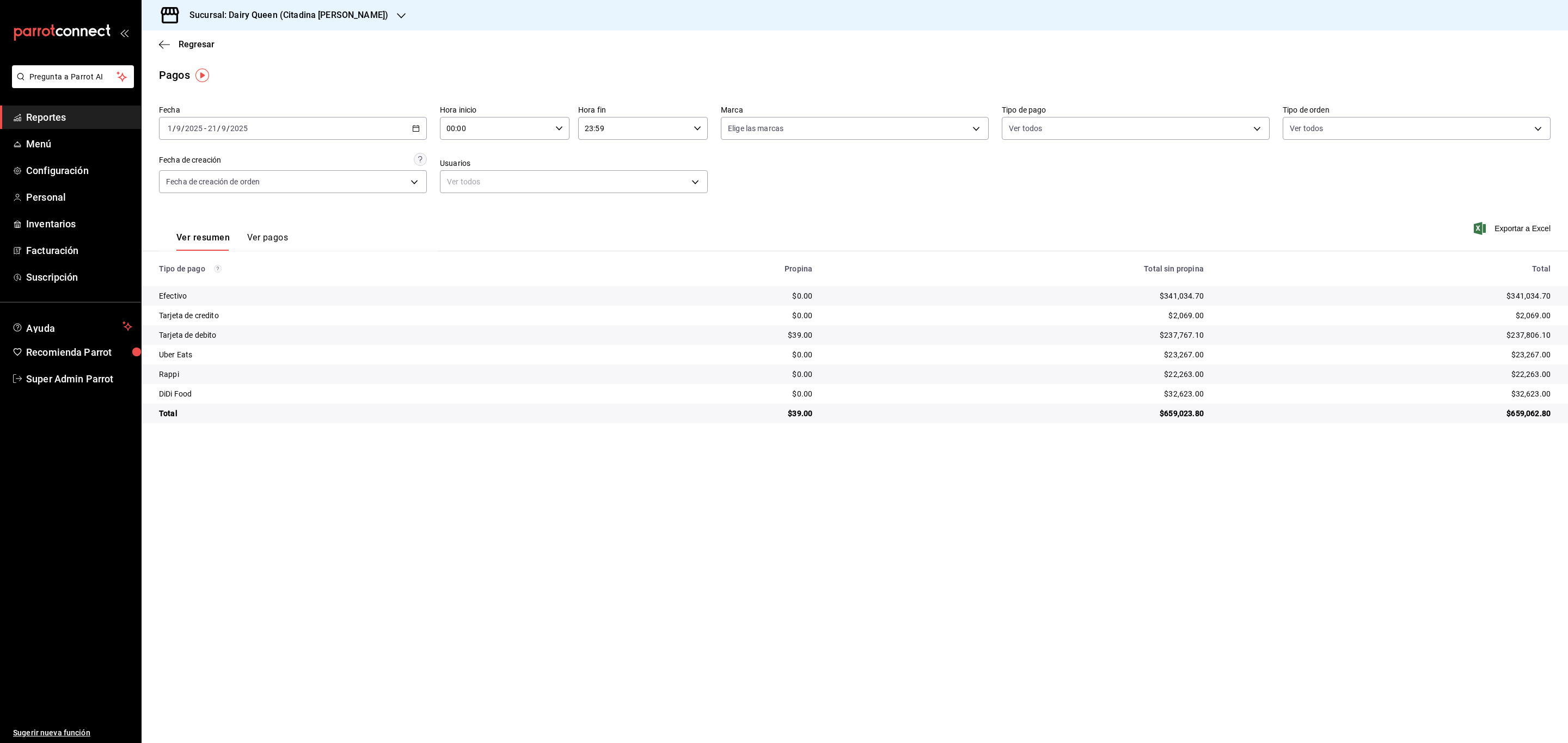
click at [415, 127] on icon "button" at bounding box center [416, 128] width 8 height 8
click at [208, 283] on span "Rango de fechas" at bounding box center [210, 284] width 85 height 12
click at [289, 196] on button "1" at bounding box center [284, 200] width 19 height 20
click at [407, 204] on button "7" at bounding box center [400, 200] width 19 height 20
click at [413, 129] on \(Stroke\) "button" at bounding box center [416, 129] width 7 height 6
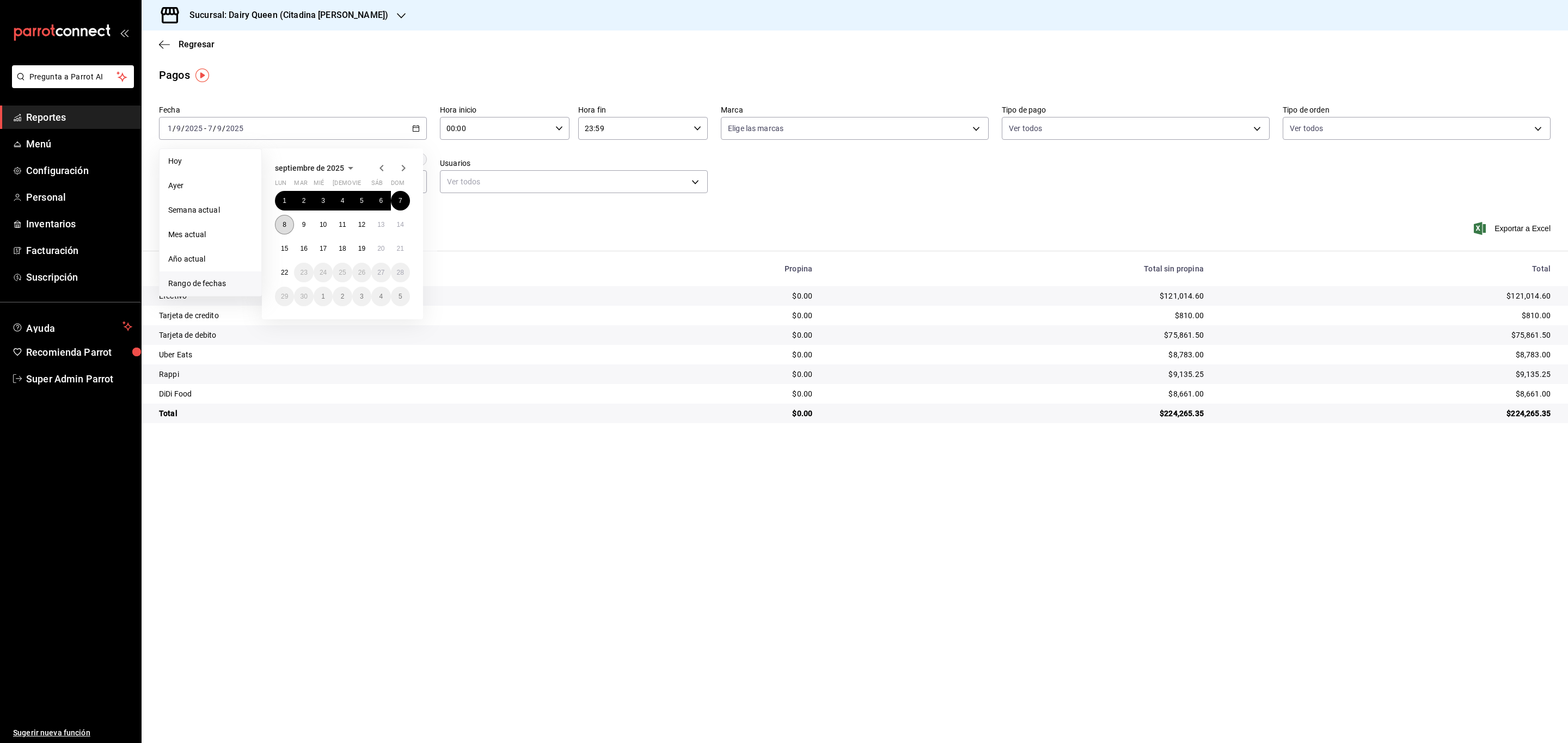
click at [281, 219] on button "8" at bounding box center [284, 224] width 19 height 20
click at [397, 221] on abbr "14" at bounding box center [400, 224] width 7 height 8
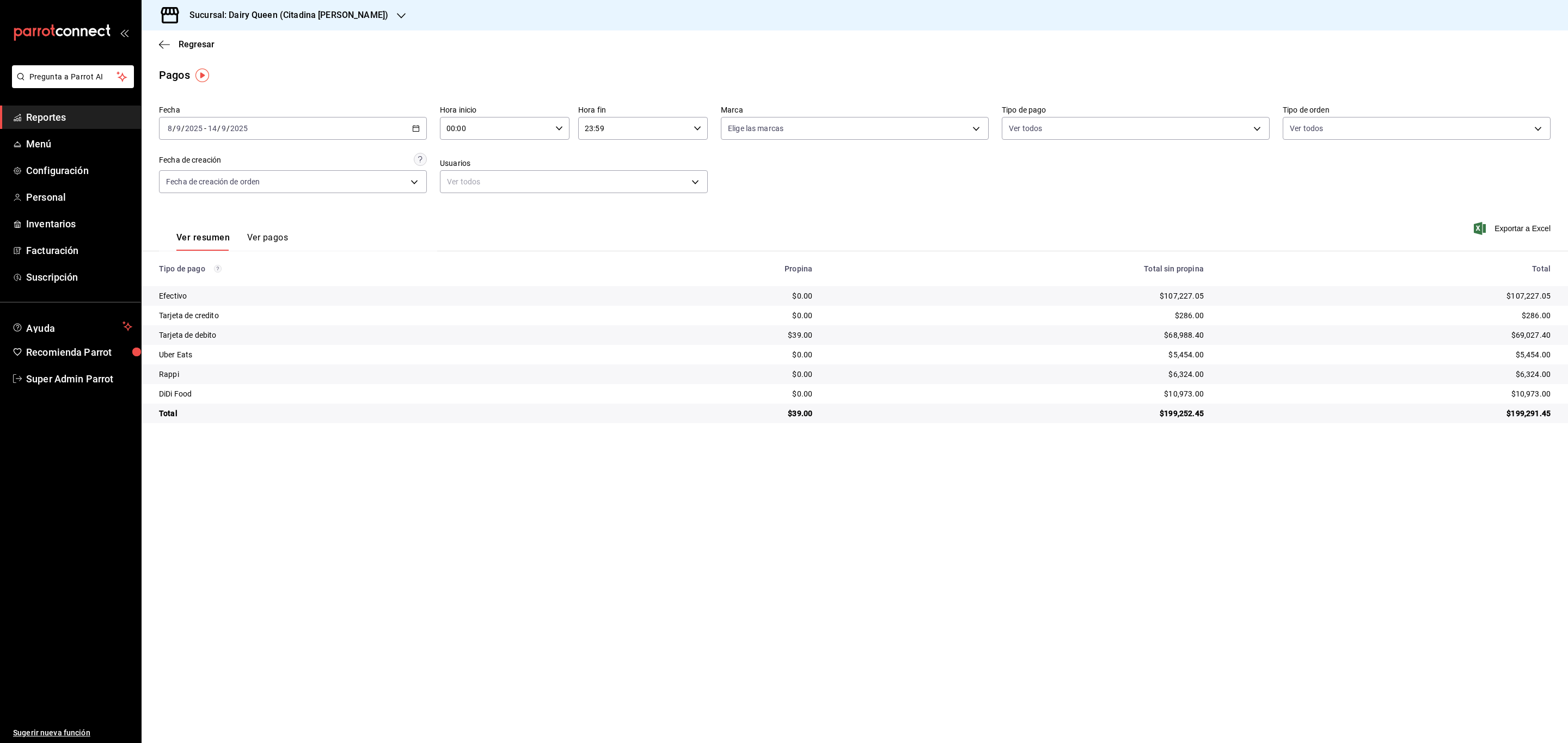
click at [400, 127] on div "[DATE] [DATE] - [DATE] [DATE]" at bounding box center [293, 129] width 268 height 23
click at [280, 221] on button "8" at bounding box center [284, 224] width 19 height 20
click at [412, 127] on icon "button" at bounding box center [416, 128] width 8 height 8
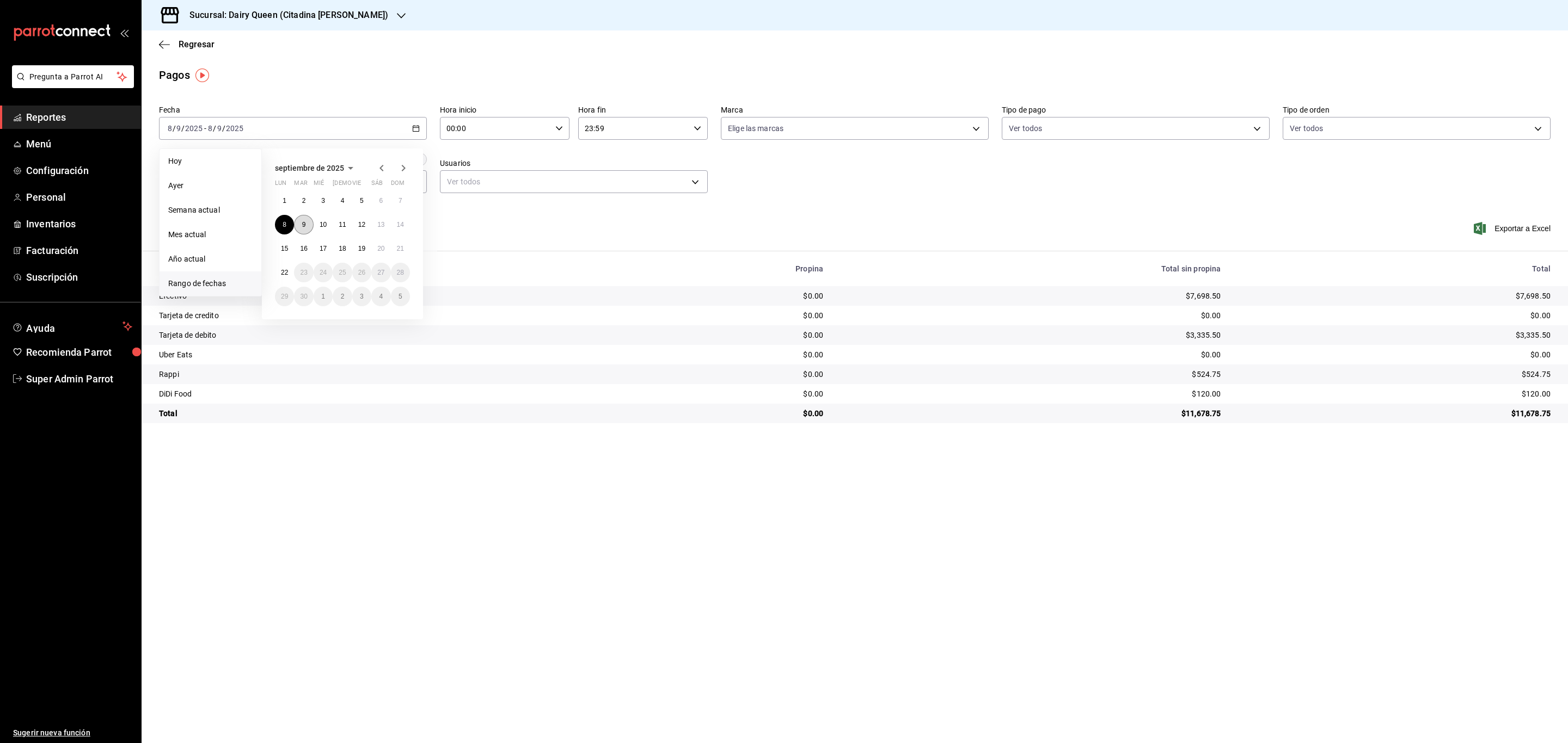
click at [311, 221] on button "9" at bounding box center [303, 224] width 19 height 20
click at [417, 135] on div "[DATE] [DATE] - [DATE] [DATE]" at bounding box center [293, 129] width 268 height 23
click at [334, 222] on button "11" at bounding box center [342, 224] width 19 height 20
click at [329, 222] on button "10" at bounding box center [323, 224] width 19 height 20
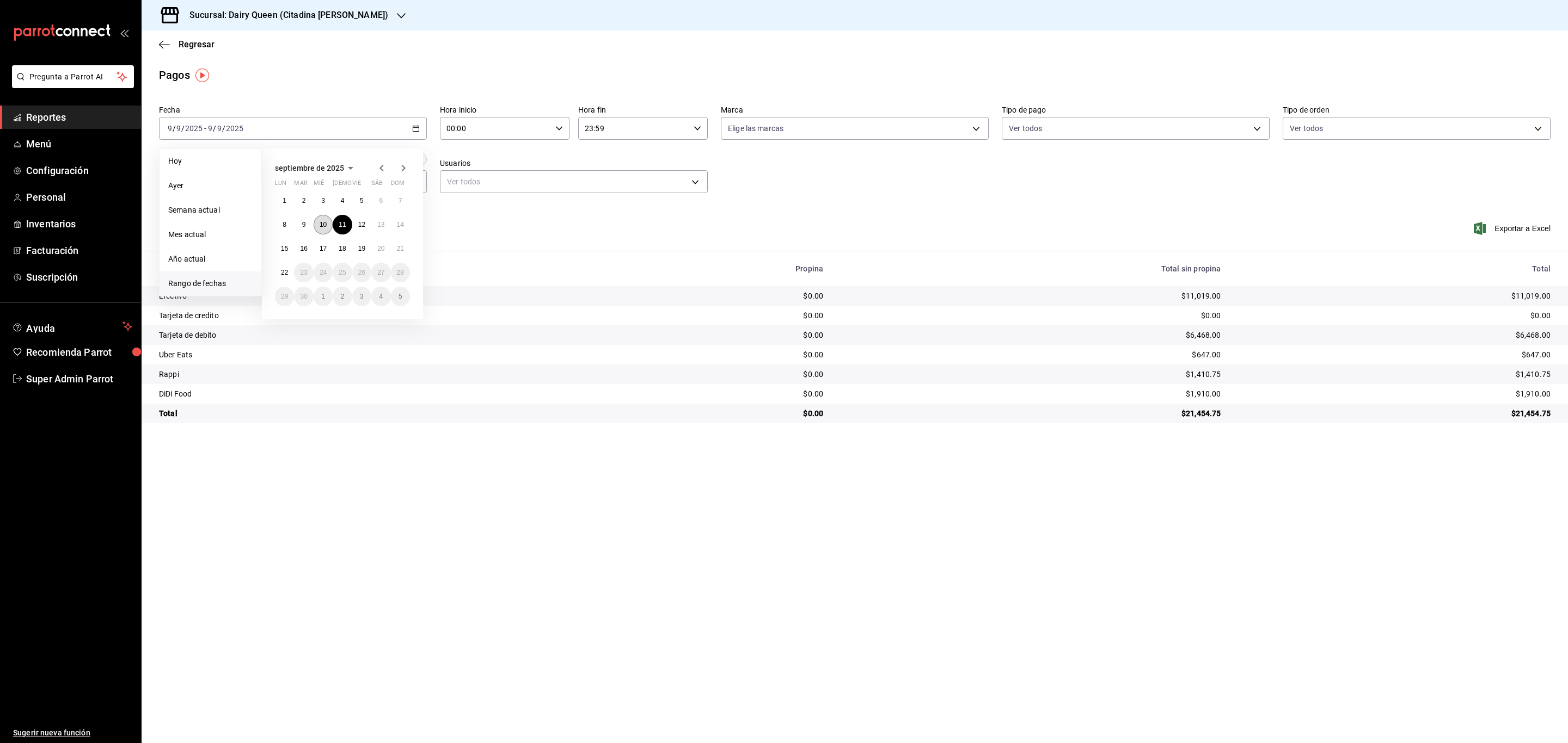
click at [329, 222] on div "Ver resumen Ver pagos" at bounding box center [298, 229] width 278 height 45
click at [420, 132] on div "[DATE] [DATE] - [DATE] [DATE]" at bounding box center [293, 129] width 268 height 23
click at [364, 221] on abbr "12" at bounding box center [362, 224] width 7 height 8
click at [409, 130] on div "[DATE] [DATE] - [DATE] [DATE]" at bounding box center [293, 129] width 268 height 23
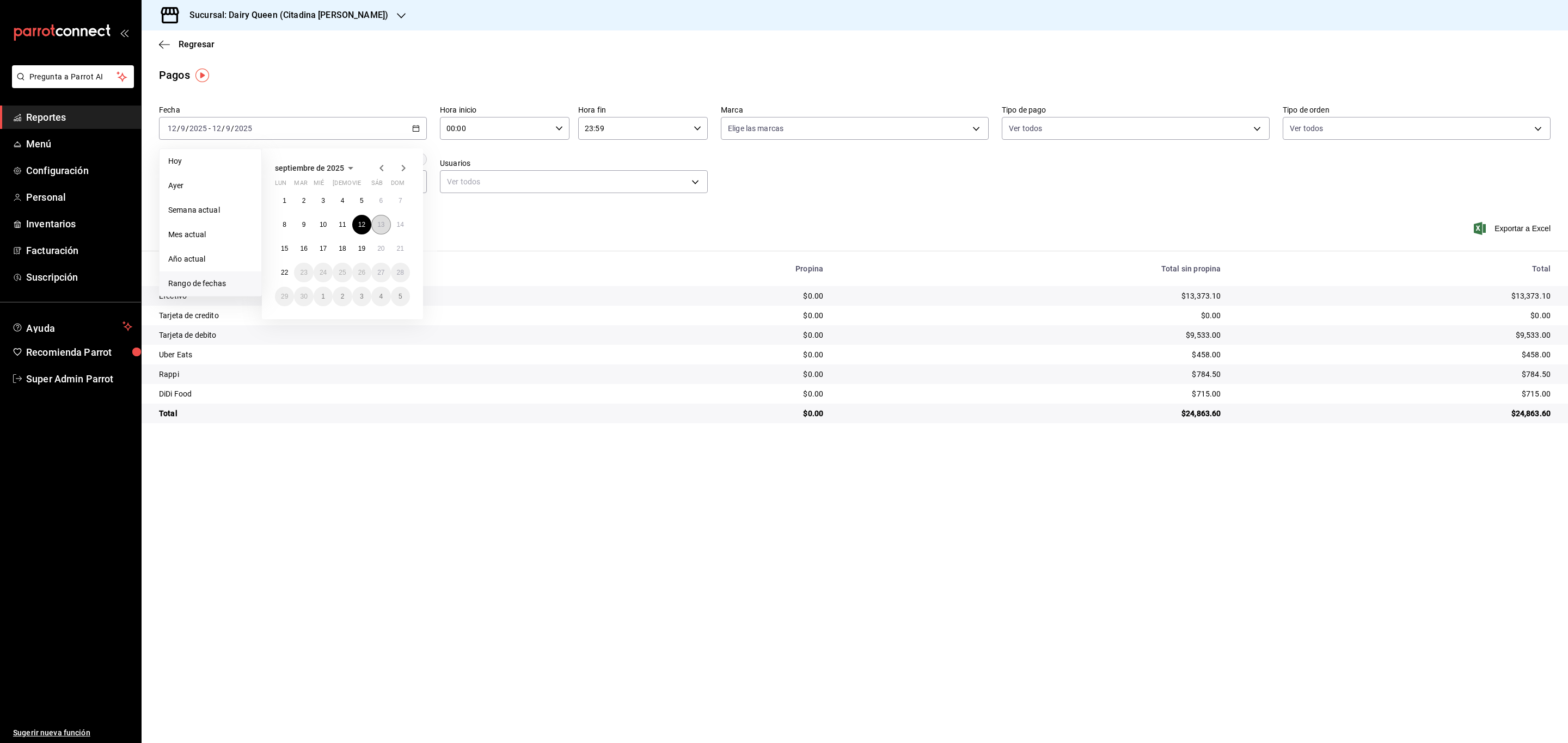
click at [384, 231] on button "13" at bounding box center [381, 224] width 19 height 20
click at [405, 126] on div "[DATE] [DATE] - [DATE] [DATE]" at bounding box center [293, 129] width 268 height 23
click at [400, 226] on abbr "14" at bounding box center [400, 224] width 7 height 8
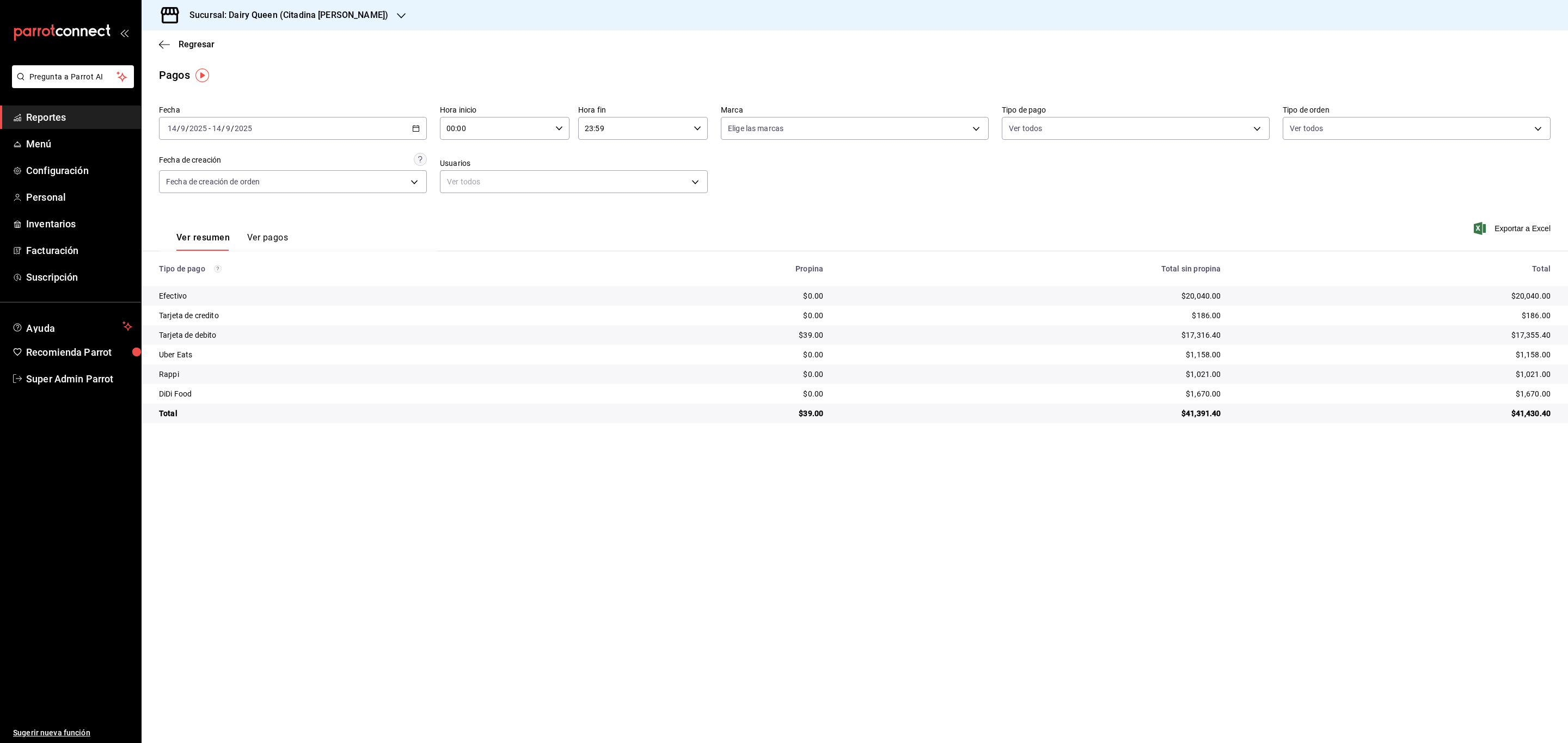
click at [400, 133] on div "[DATE] [DATE] - [DATE] [DATE]" at bounding box center [293, 129] width 268 height 23
click at [278, 203] on button "1" at bounding box center [284, 200] width 19 height 20
click at [399, 251] on abbr "21" at bounding box center [400, 248] width 7 height 8
click at [355, 20] on h3 "Sucursal: Dairy Queen (Citadina [PERSON_NAME])" at bounding box center [284, 15] width 208 height 13
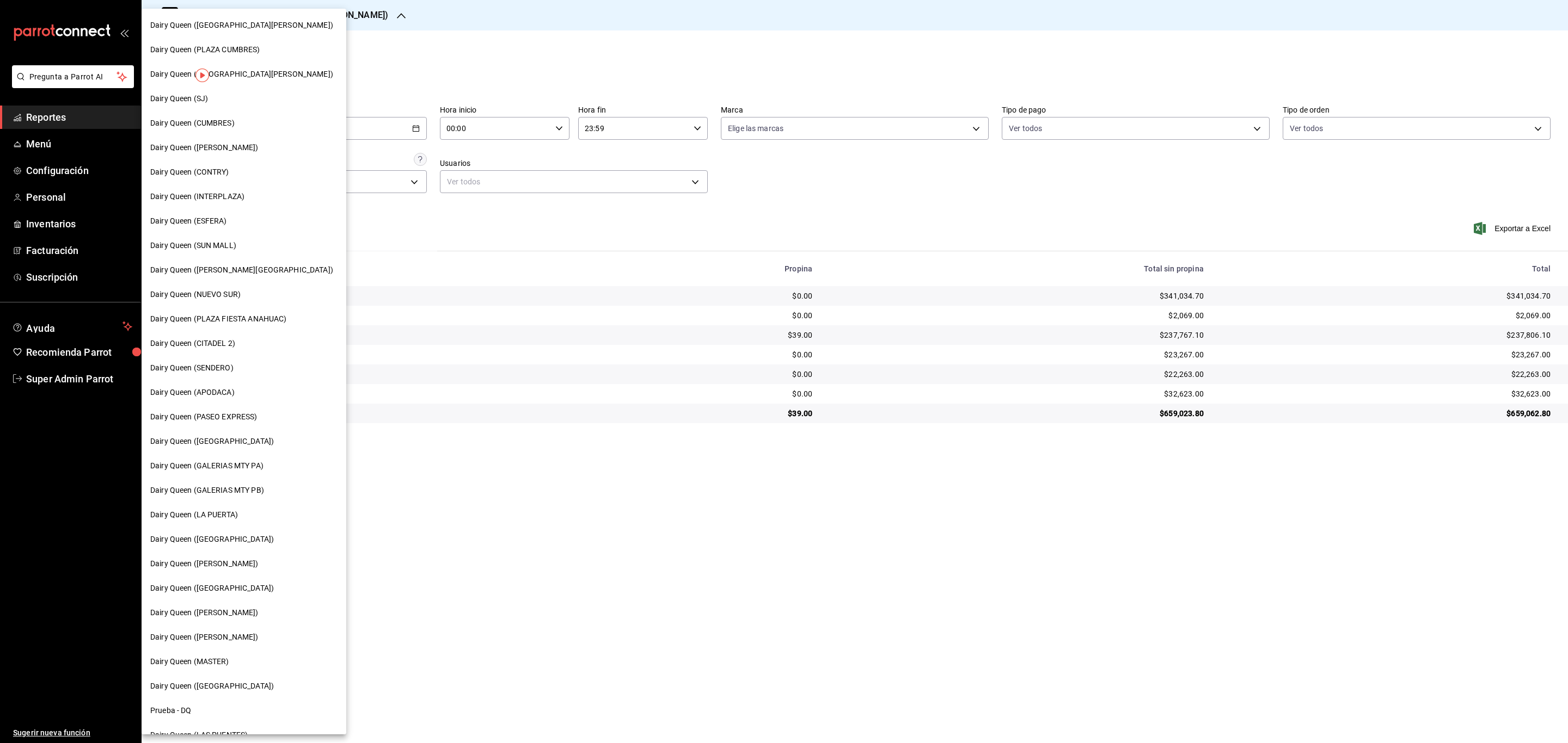
scroll to position [89, 0]
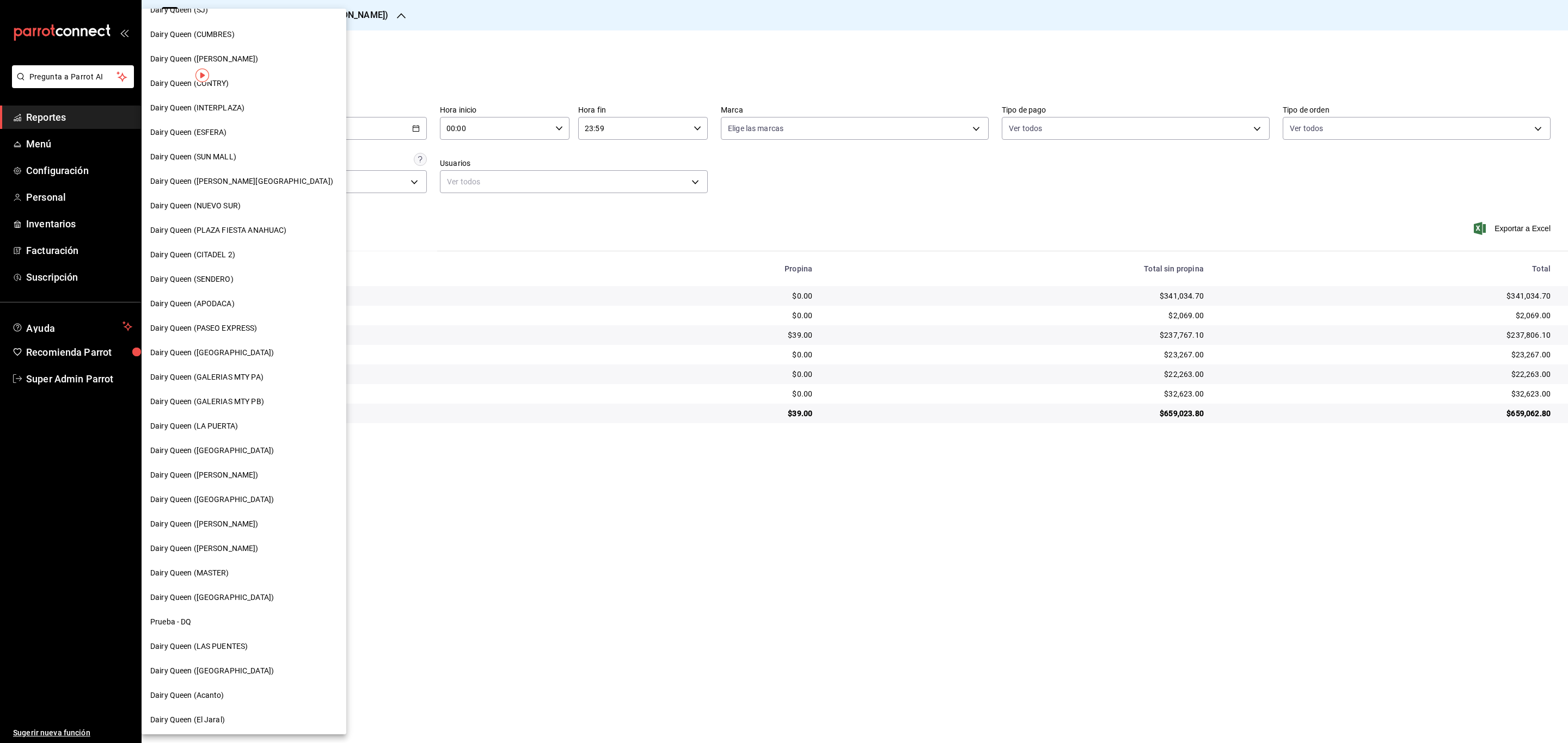
click at [225, 556] on div "Dairy Queen ([PERSON_NAME])" at bounding box center [244, 549] width 205 height 25
